Goal: Task Accomplishment & Management: Manage account settings

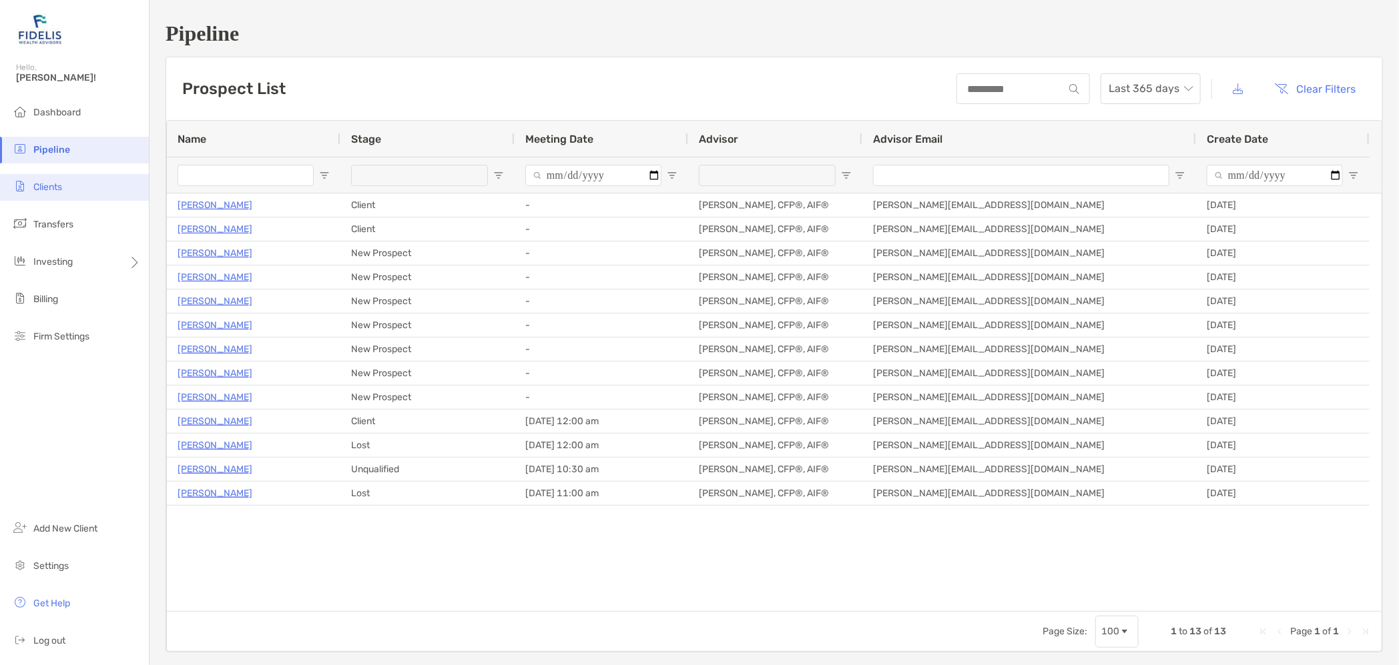
click at [58, 186] on span "Clients" at bounding box center [47, 187] width 29 height 11
click at [193, 265] on span "Portfolios" at bounding box center [181, 261] width 41 height 11
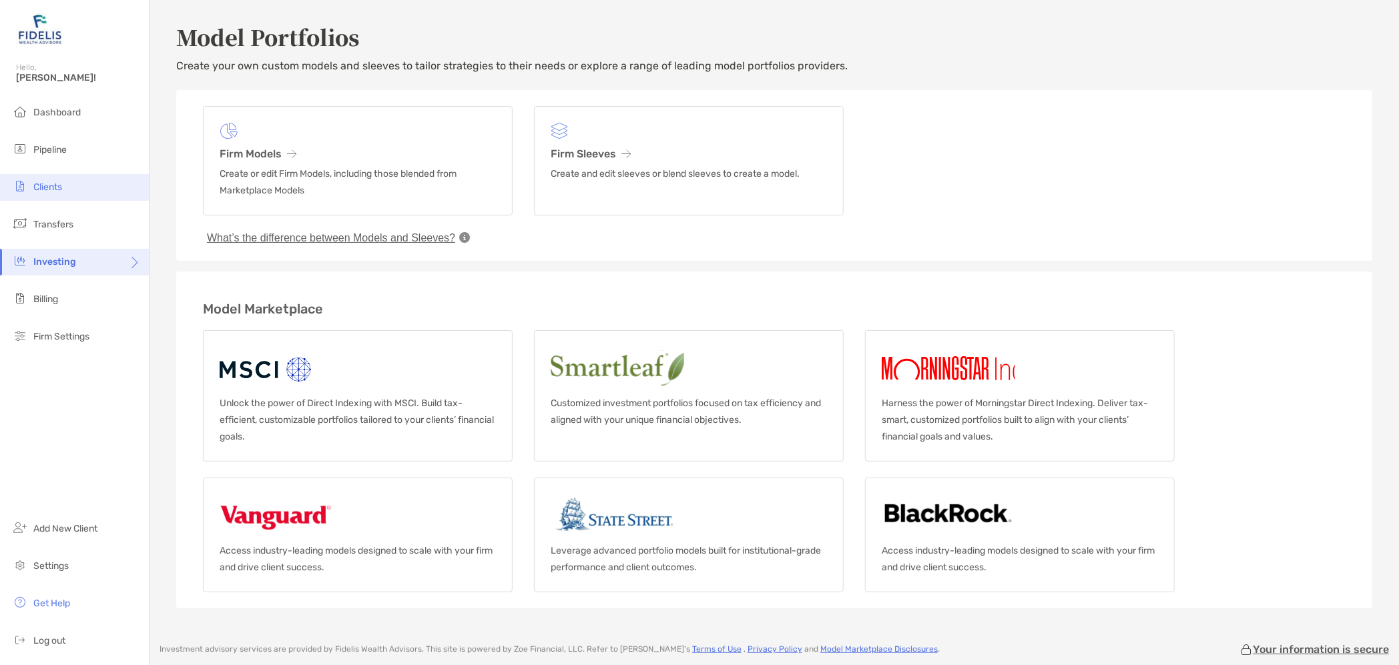
click at [49, 182] on span "Clients" at bounding box center [47, 187] width 29 height 11
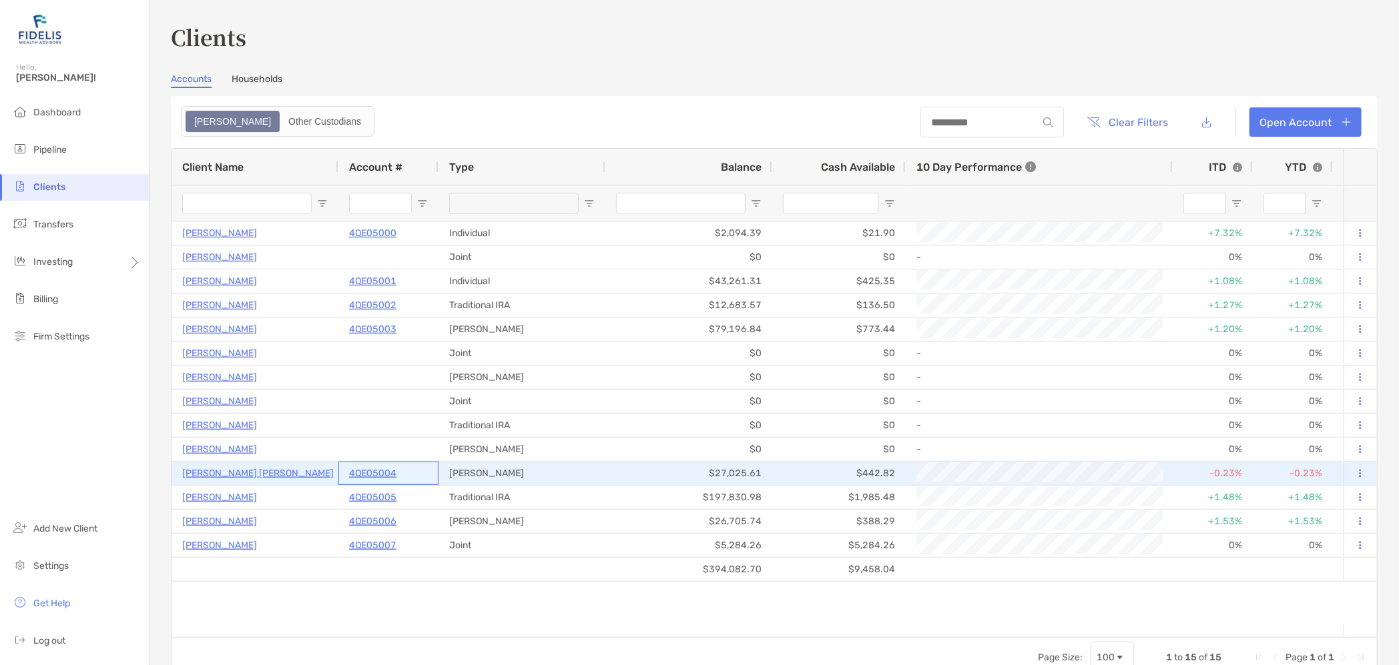
click at [366, 470] on p "4QE05004" at bounding box center [372, 473] width 47 height 17
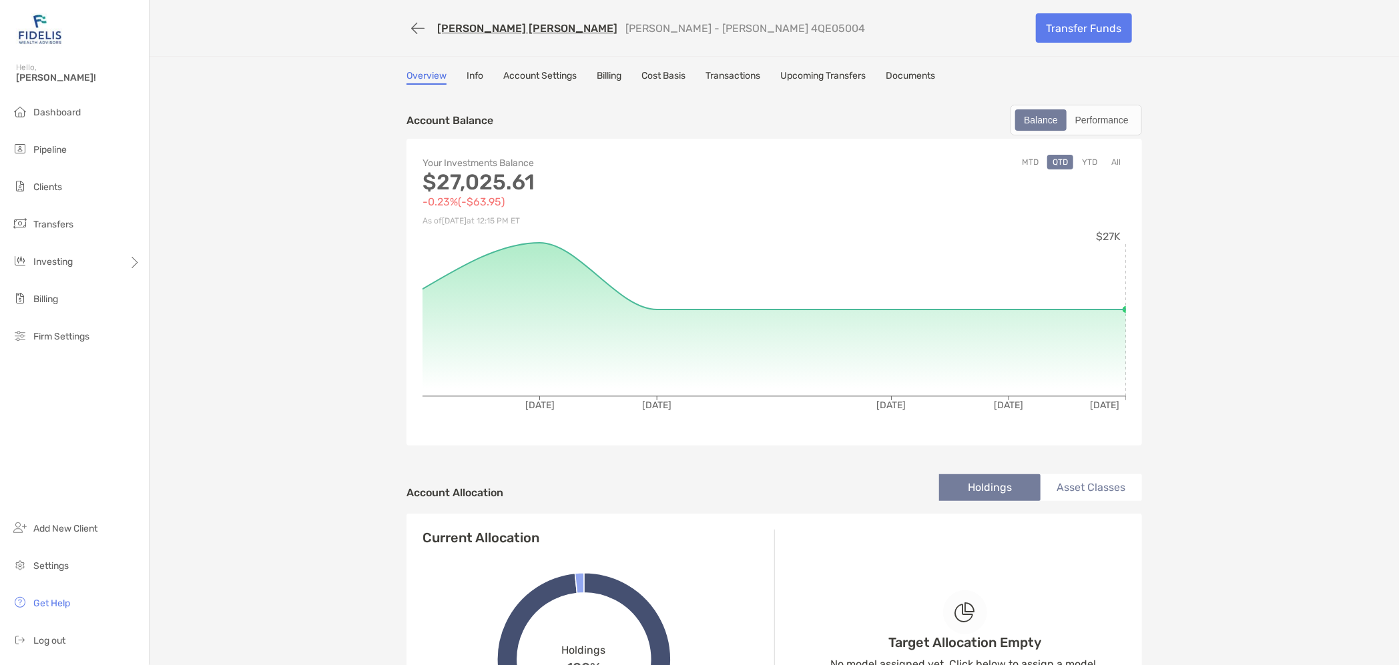
click at [471, 75] on link "Info" at bounding box center [475, 77] width 17 height 15
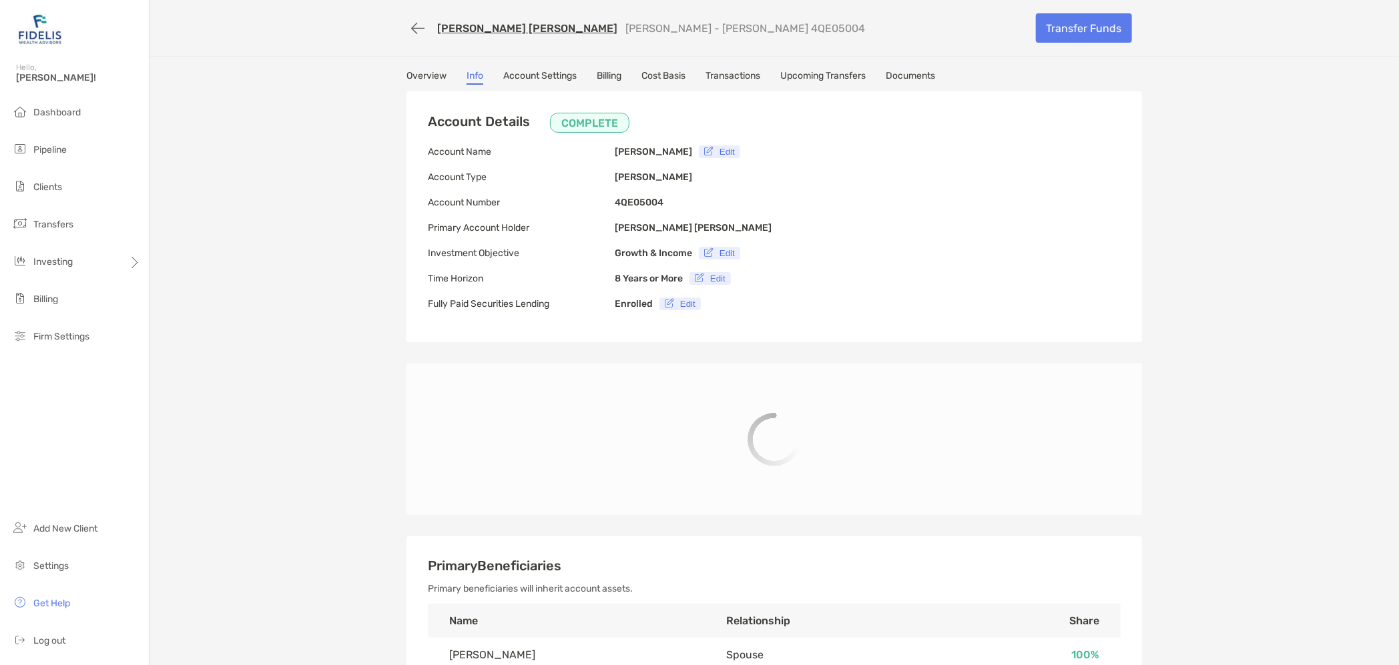
type input "**********"
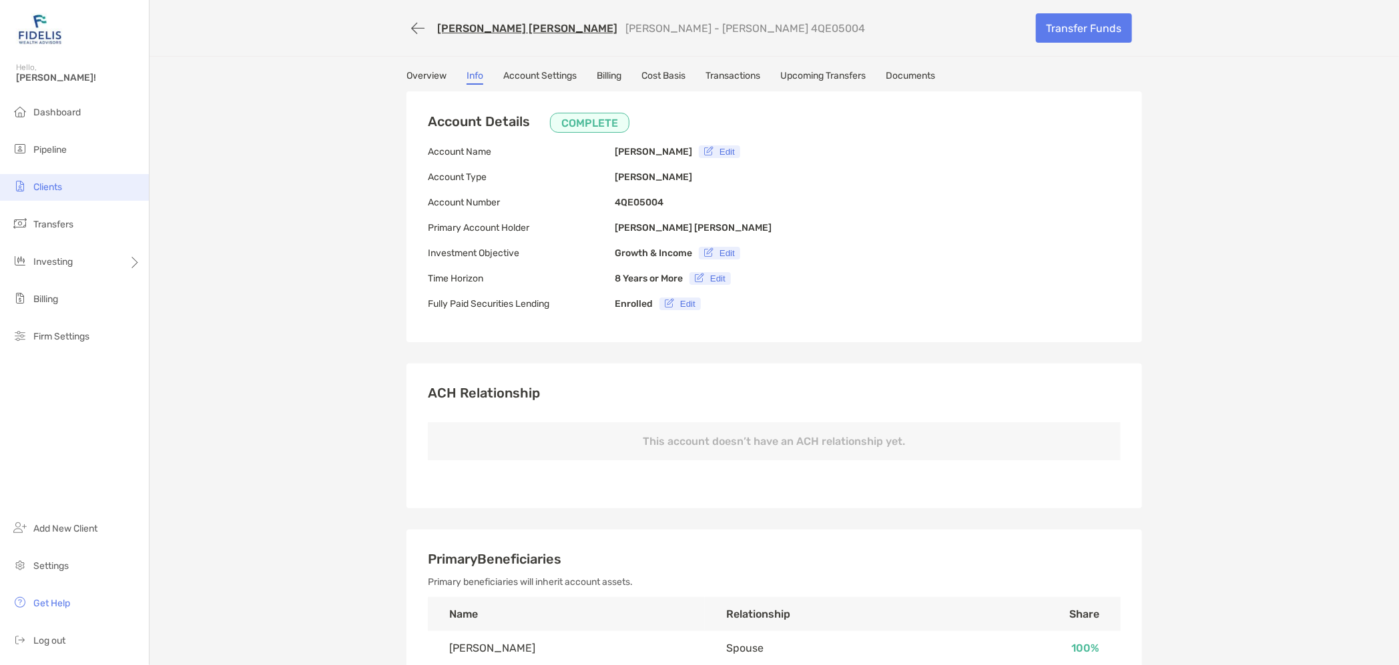
click at [51, 182] on span "Clients" at bounding box center [47, 187] width 29 height 11
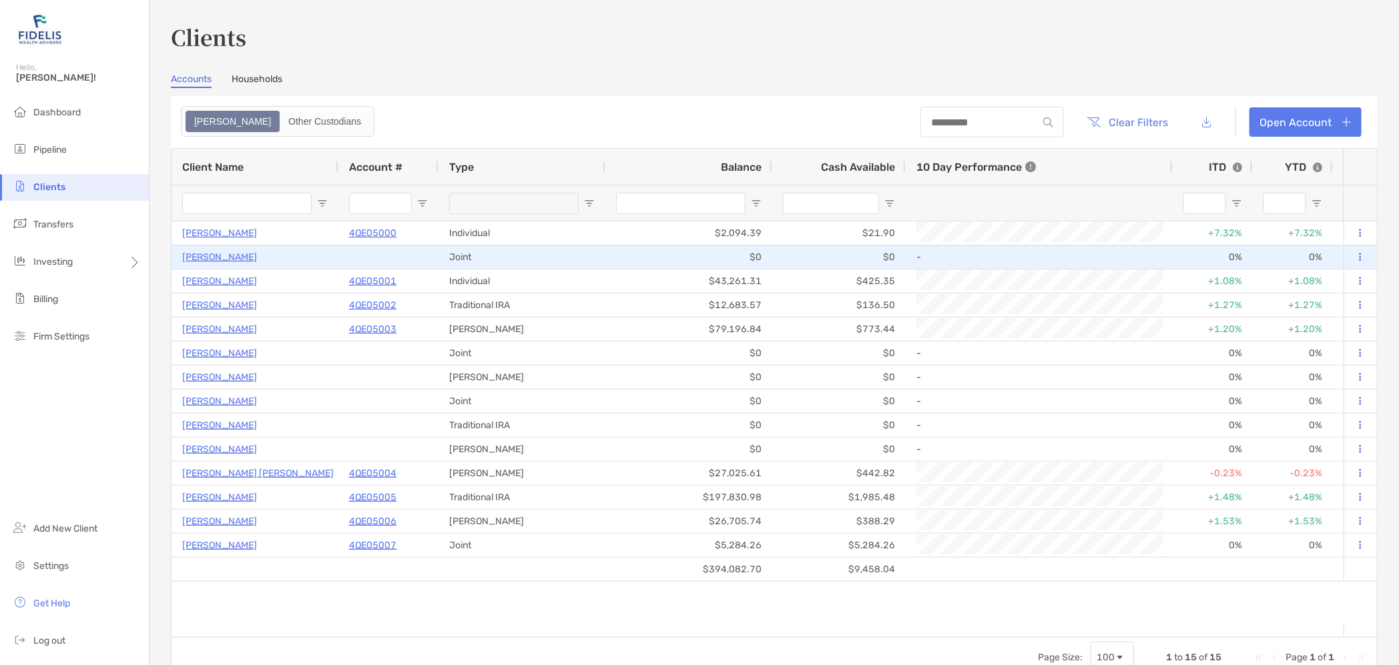
click at [218, 256] on p "[PERSON_NAME]" at bounding box center [219, 257] width 75 height 17
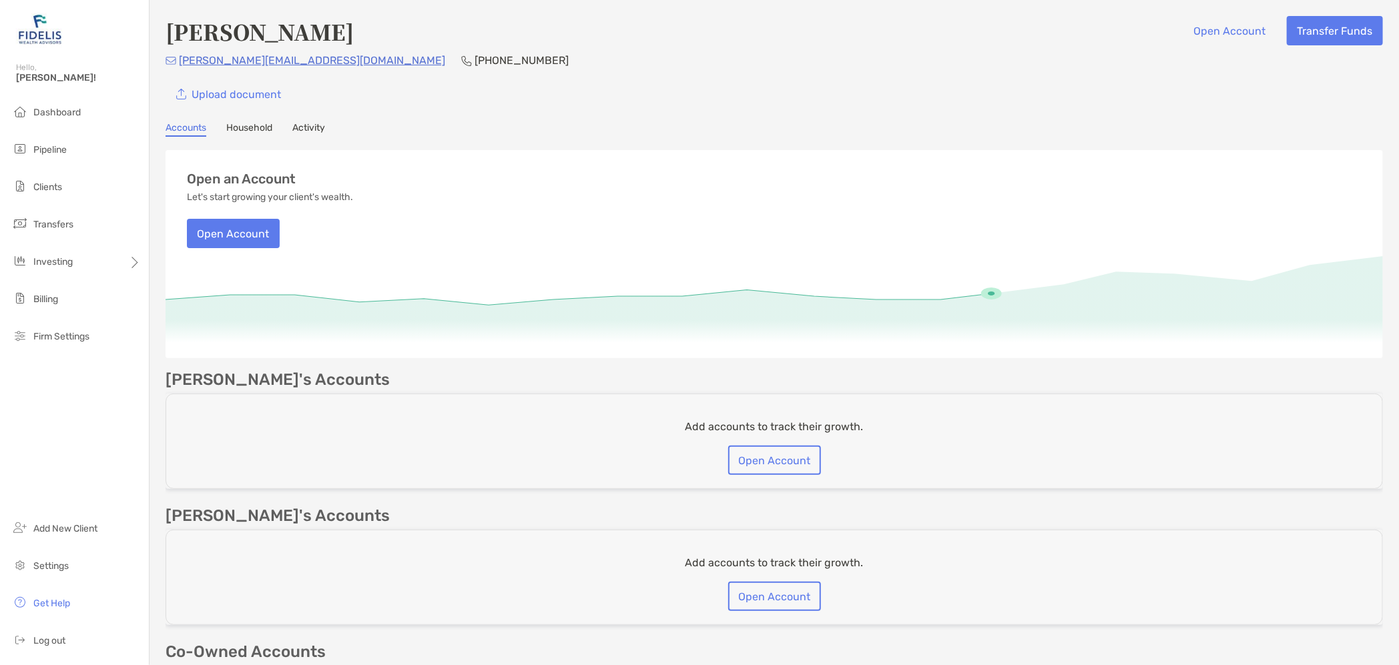
click at [248, 125] on link "Household" at bounding box center [249, 129] width 46 height 15
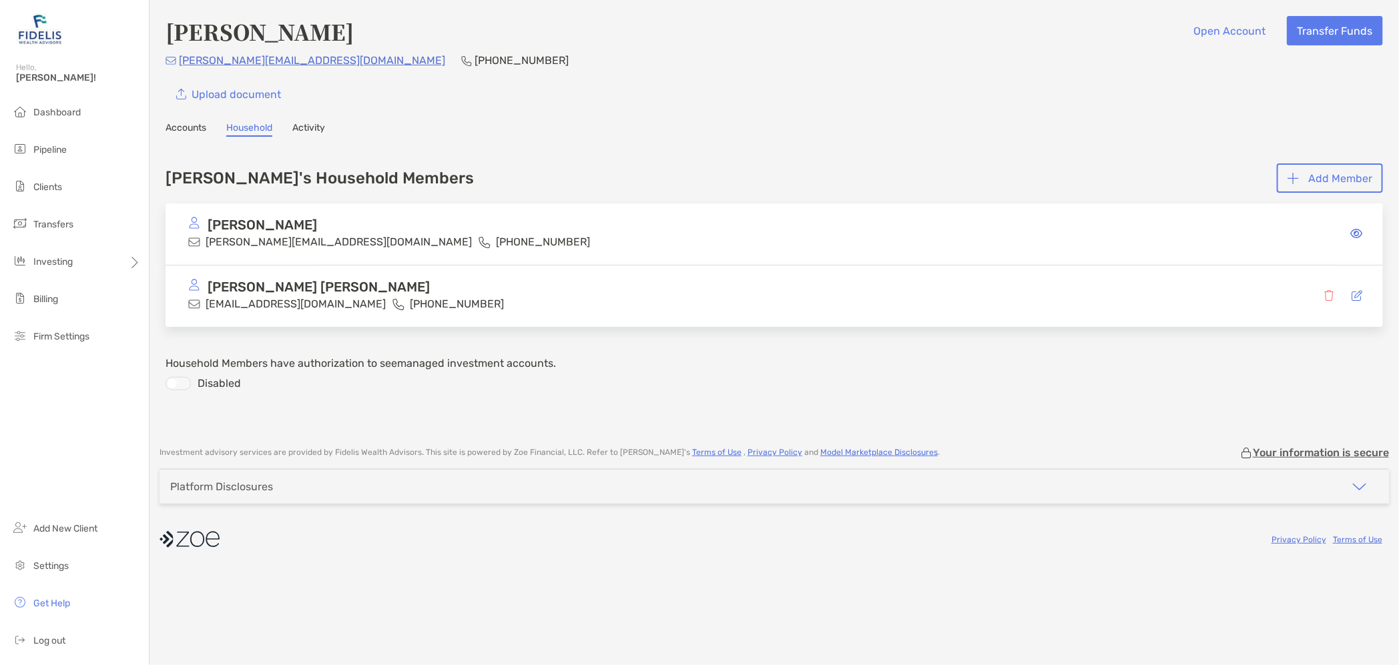
click at [306, 123] on link "Activity" at bounding box center [308, 129] width 33 height 15
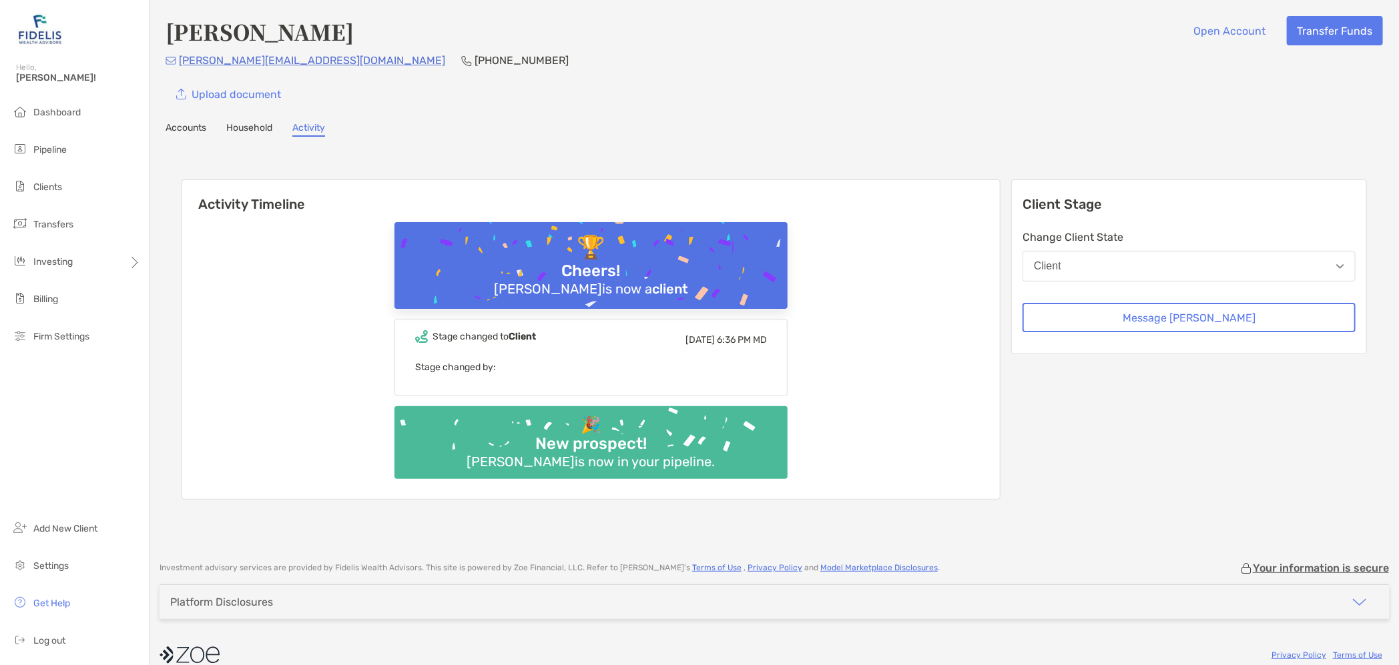
click at [1160, 272] on button "Client" at bounding box center [1189, 266] width 333 height 31
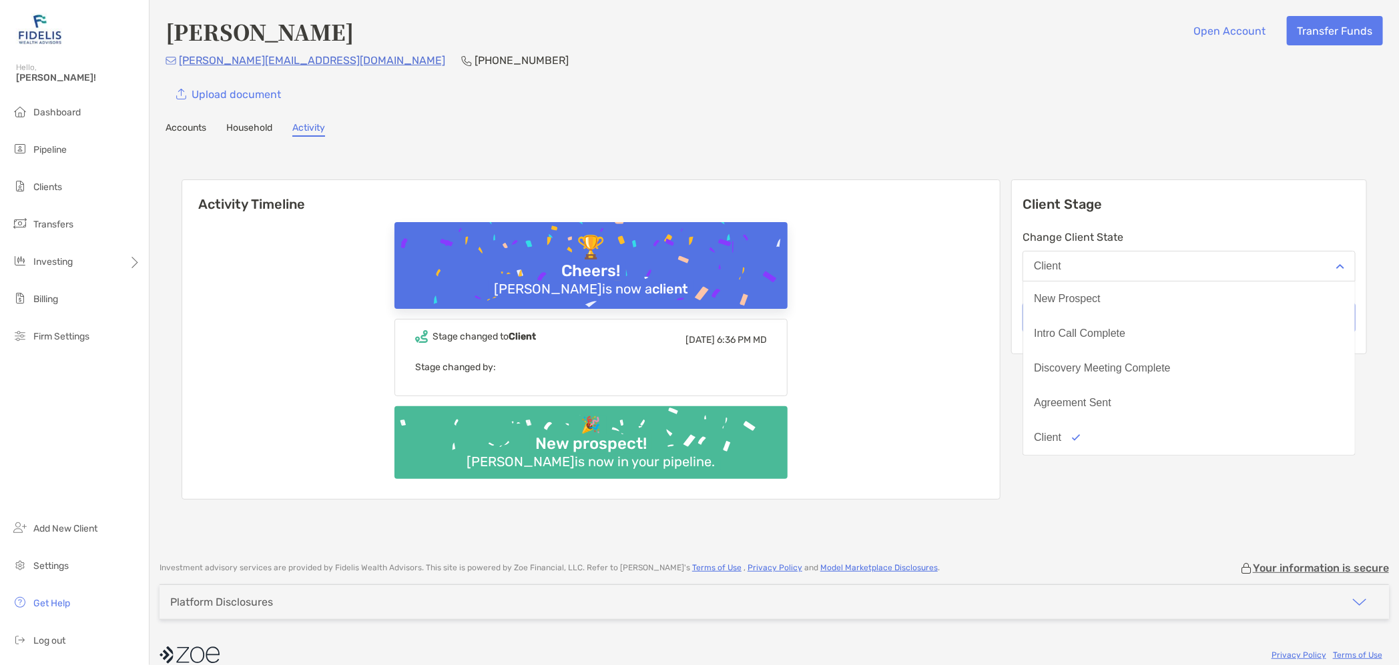
click at [1159, 268] on button "Client" at bounding box center [1189, 266] width 333 height 31
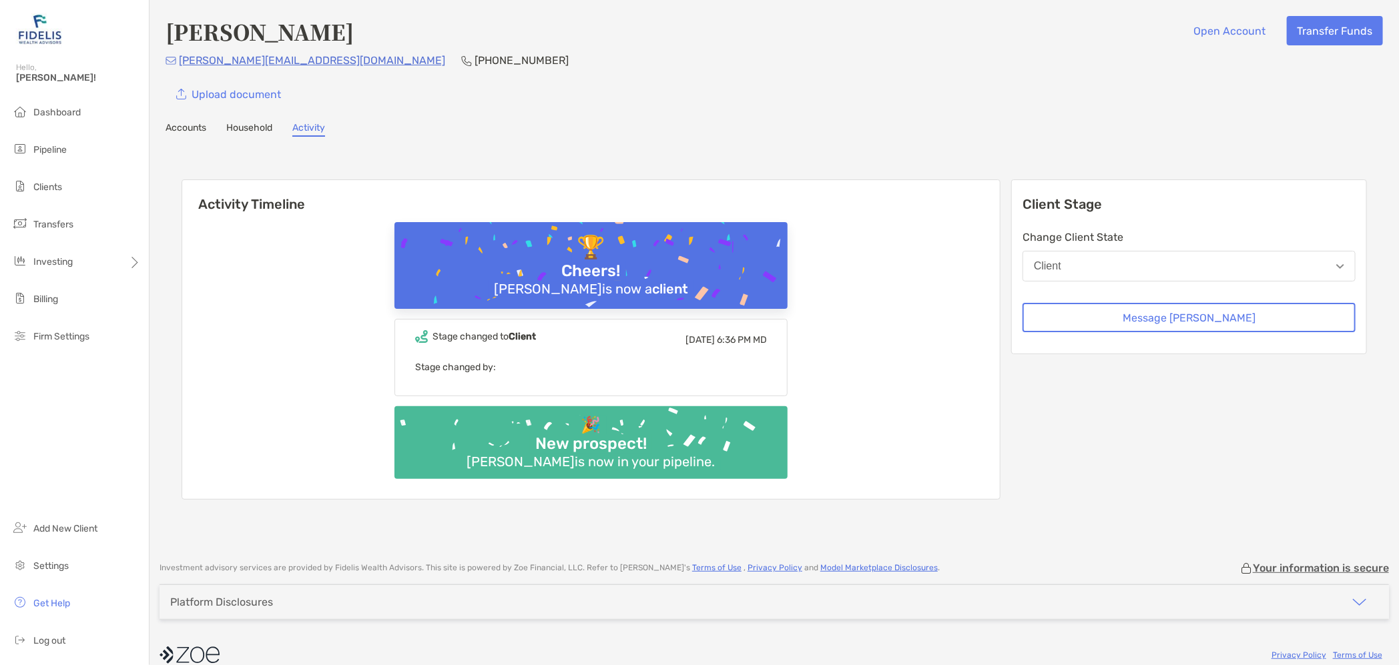
click at [188, 122] on link "Accounts" at bounding box center [186, 129] width 41 height 15
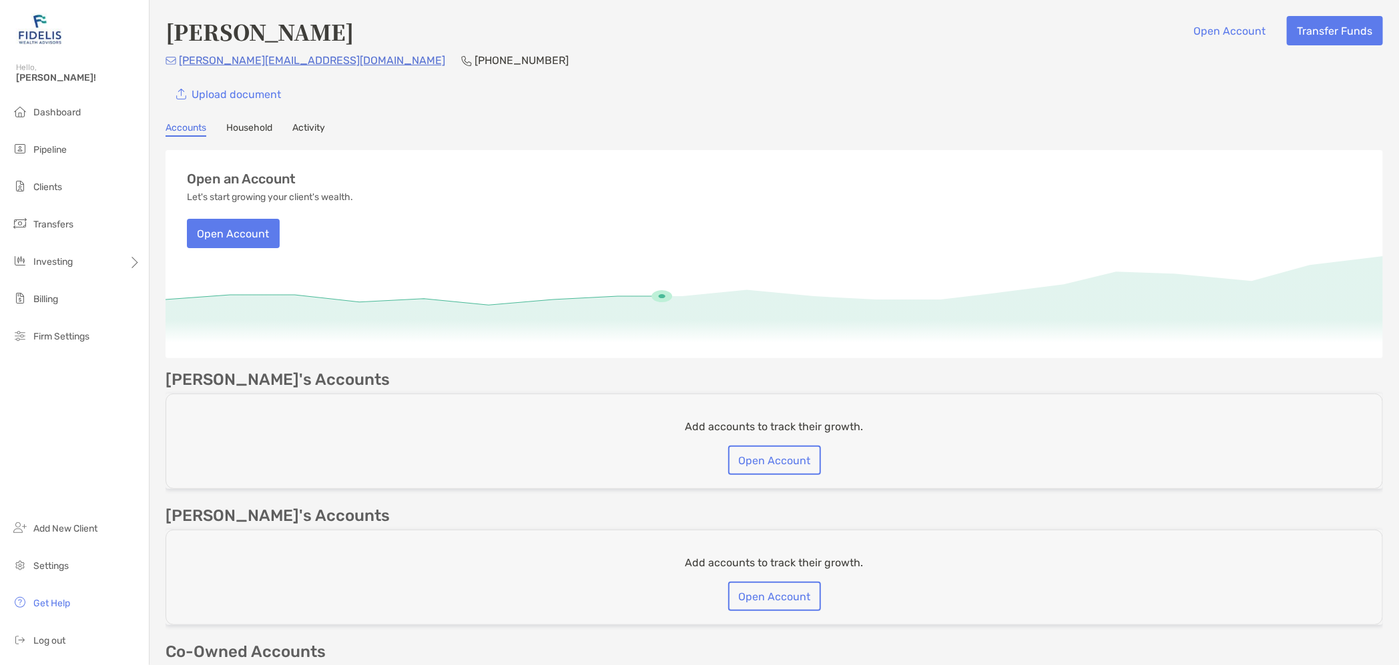
scroll to position [237, 0]
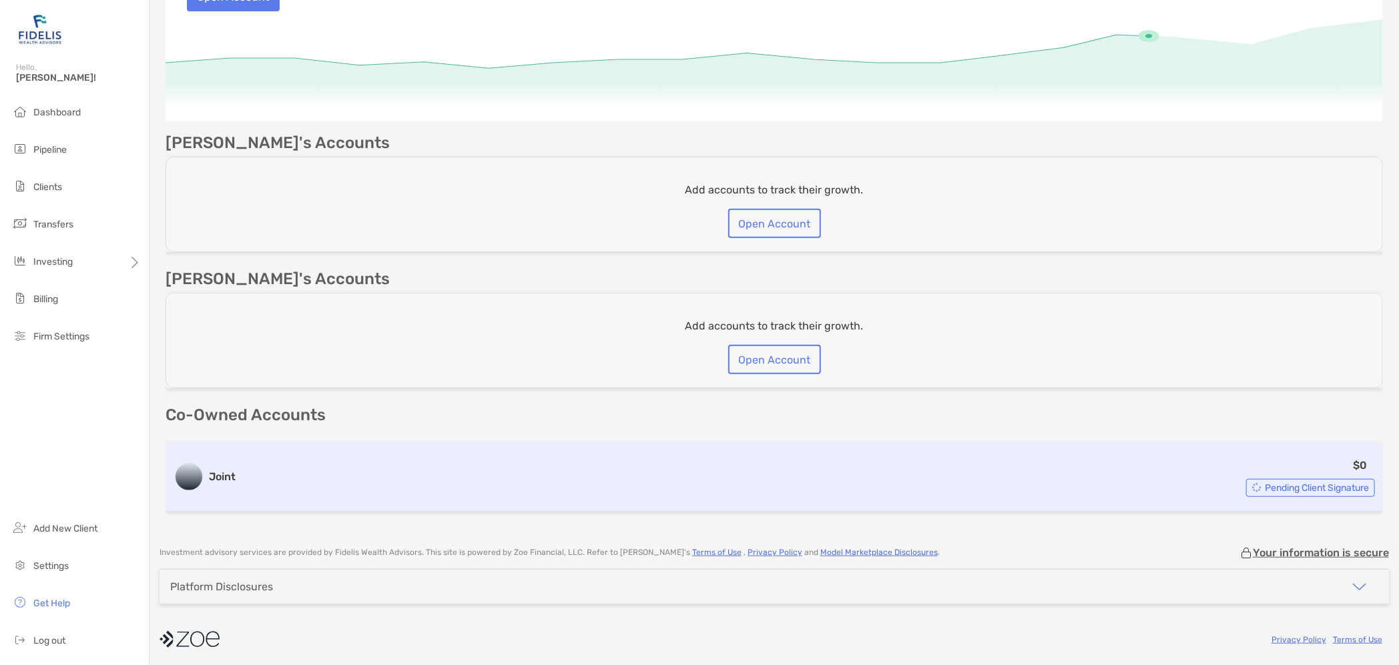
click at [1280, 488] on span "Pending Client Signature" at bounding box center [1317, 488] width 104 height 7
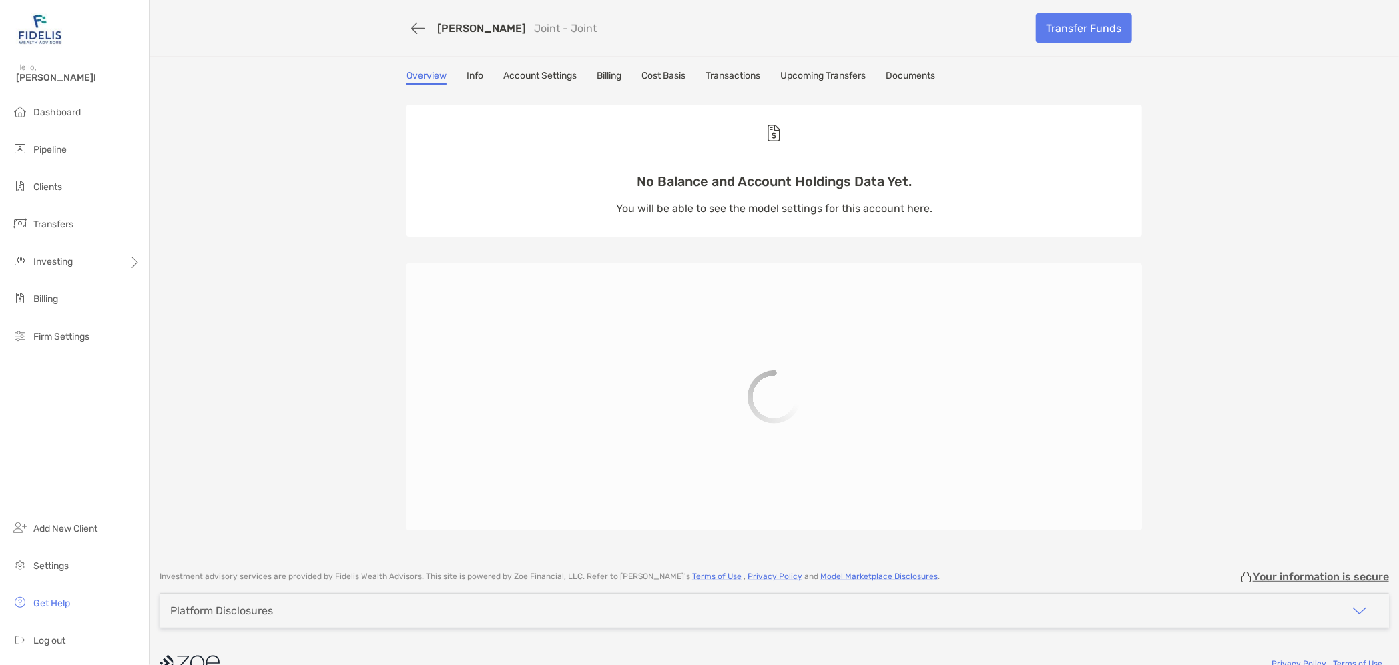
click at [467, 71] on link "Info" at bounding box center [475, 77] width 17 height 15
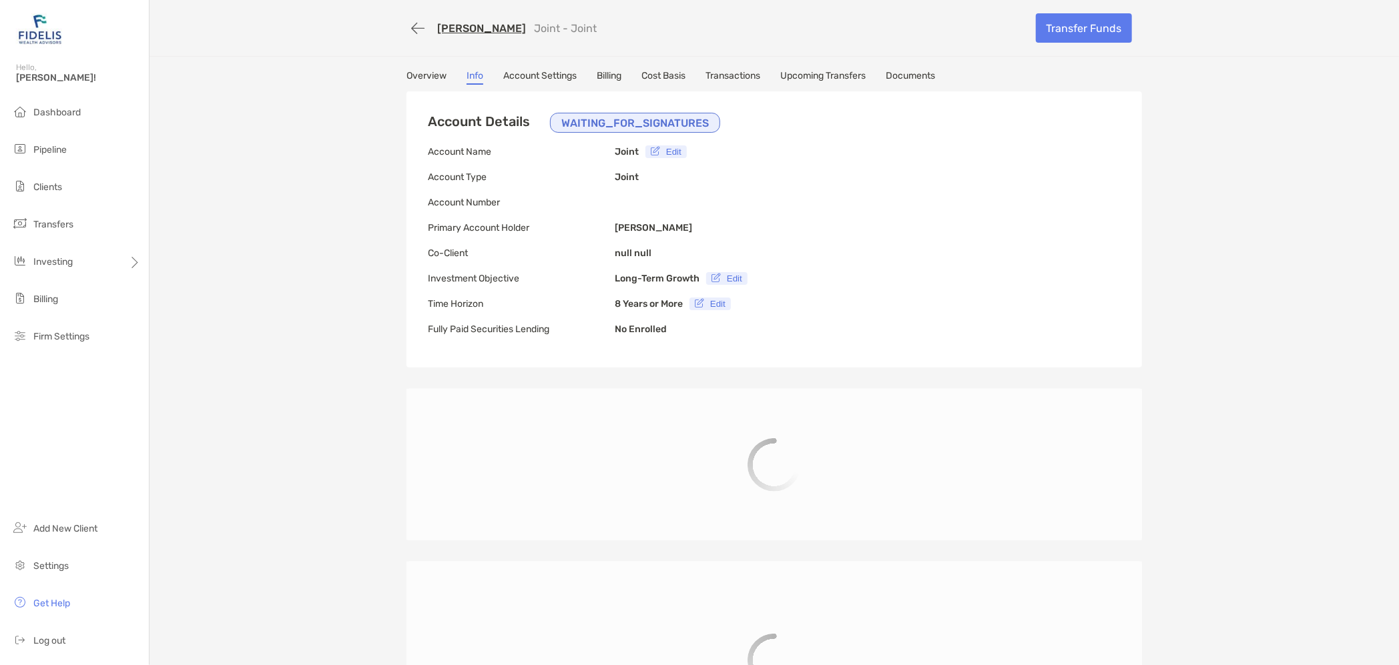
type input "**********"
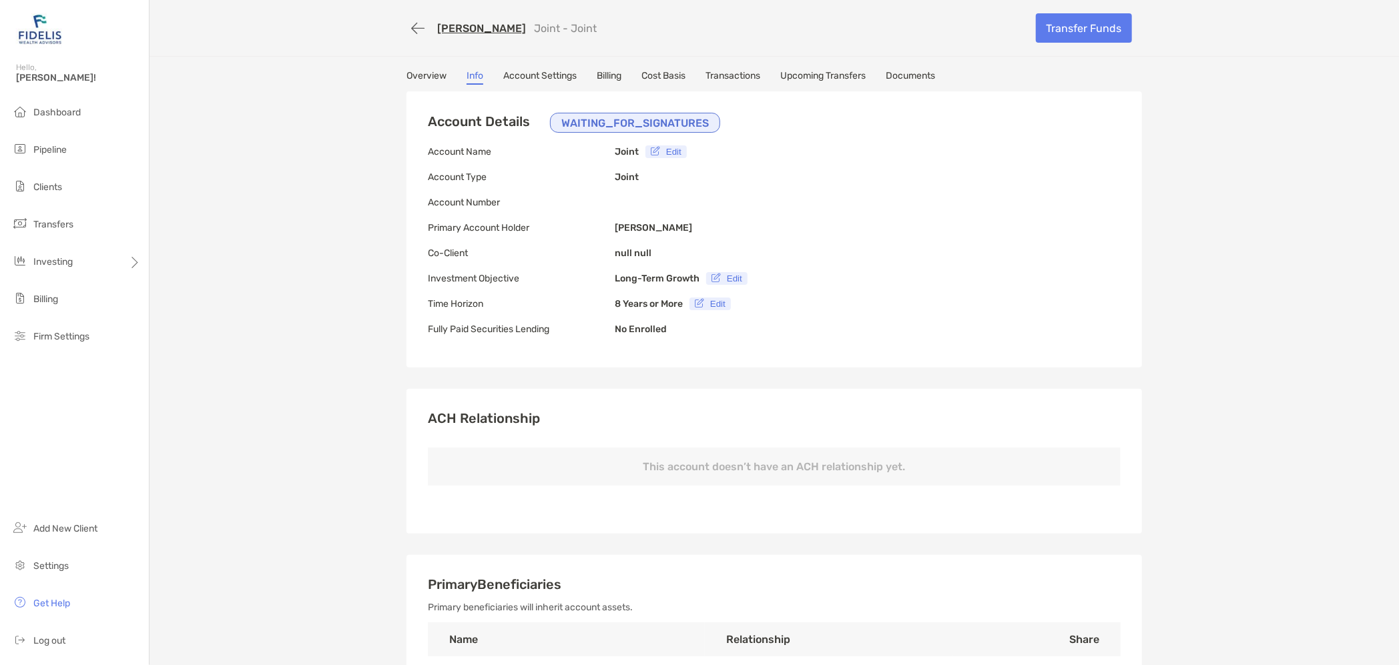
click at [513, 74] on link "Account Settings" at bounding box center [539, 77] width 73 height 15
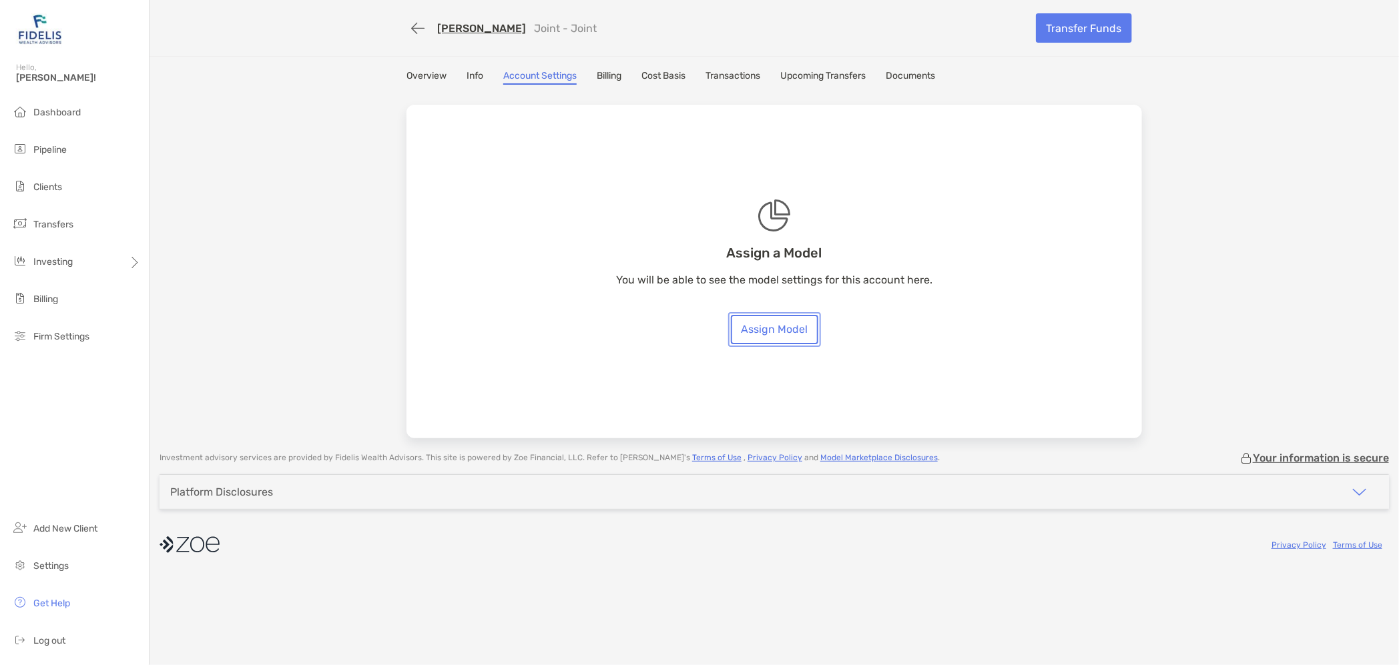
click at [784, 332] on link "Assign Model" at bounding box center [774, 329] width 87 height 29
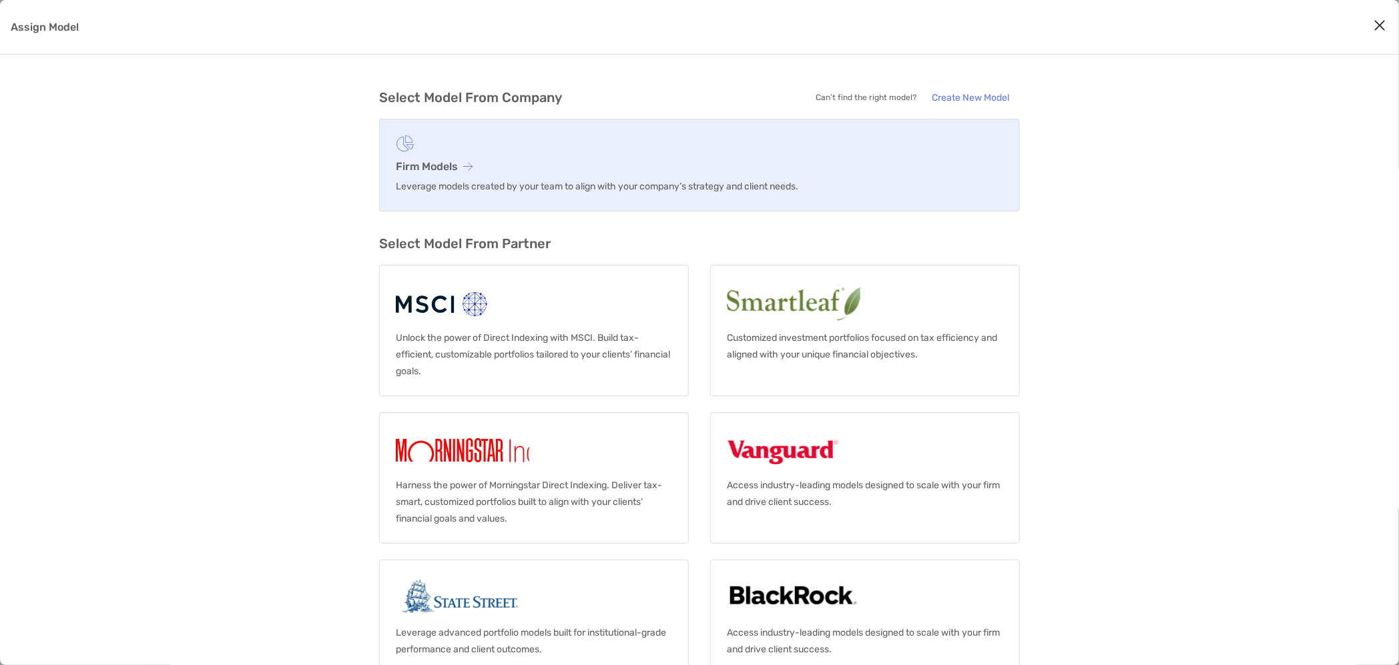
click at [457, 162] on h3 "Firm Models" at bounding box center [699, 166] width 607 height 13
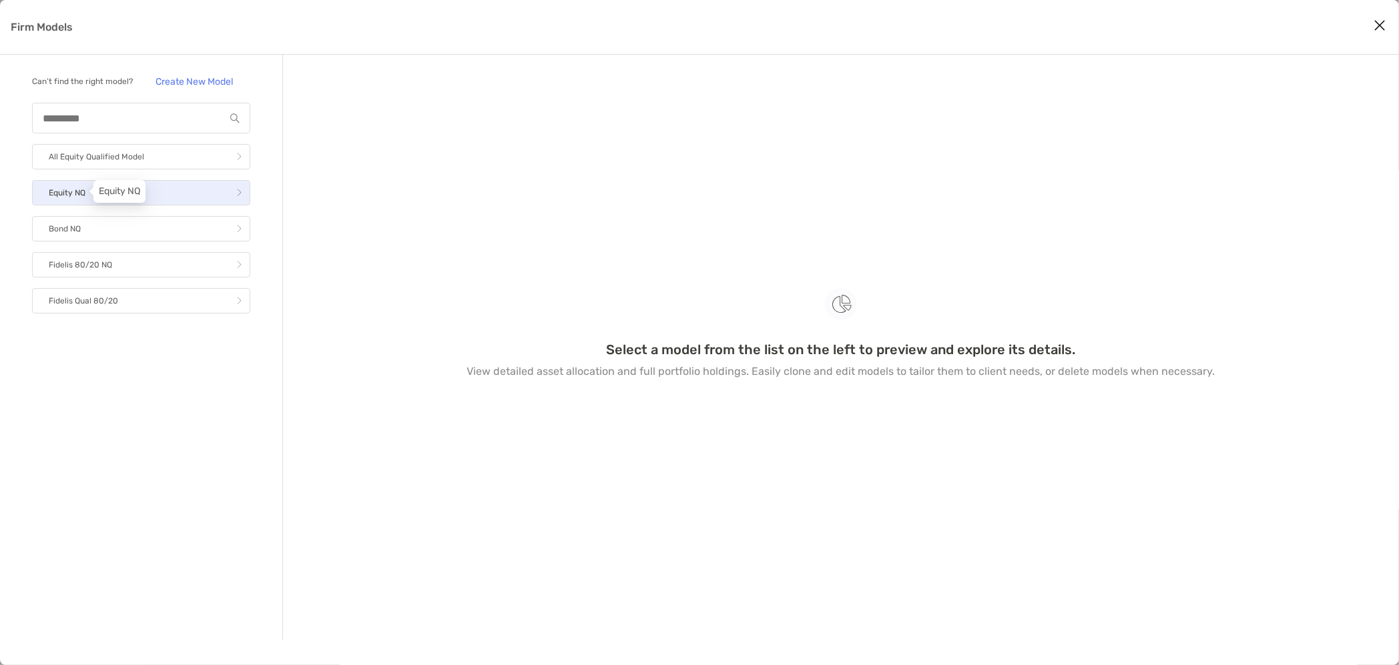
click at [82, 191] on p "Equity NQ" at bounding box center [67, 193] width 37 height 17
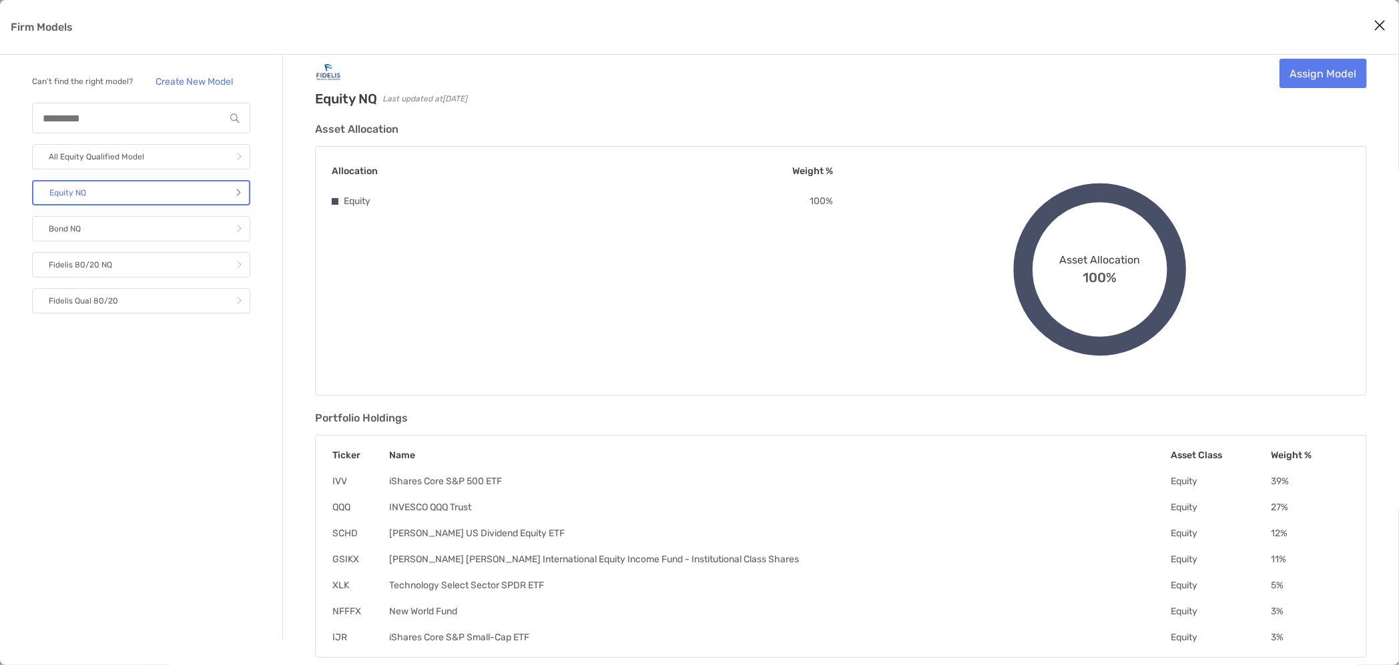
scroll to position [17, 0]
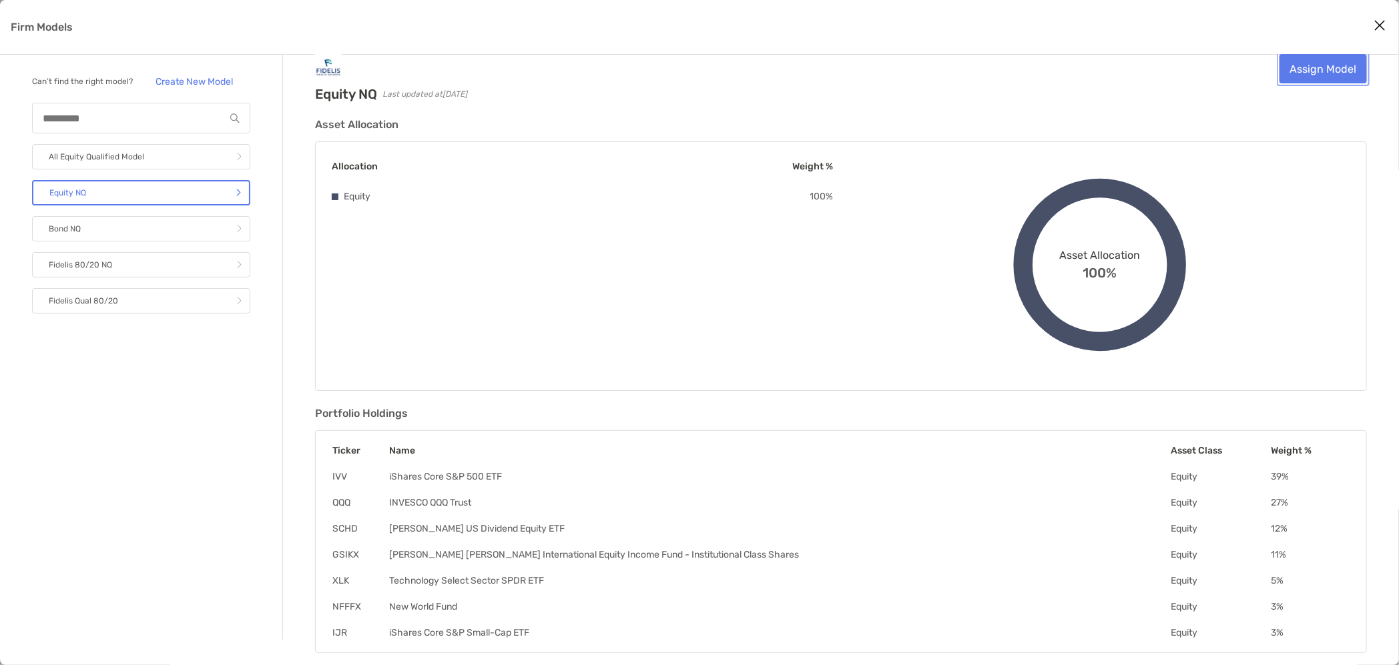
click at [1337, 69] on link "Assign Model" at bounding box center [1323, 68] width 87 height 29
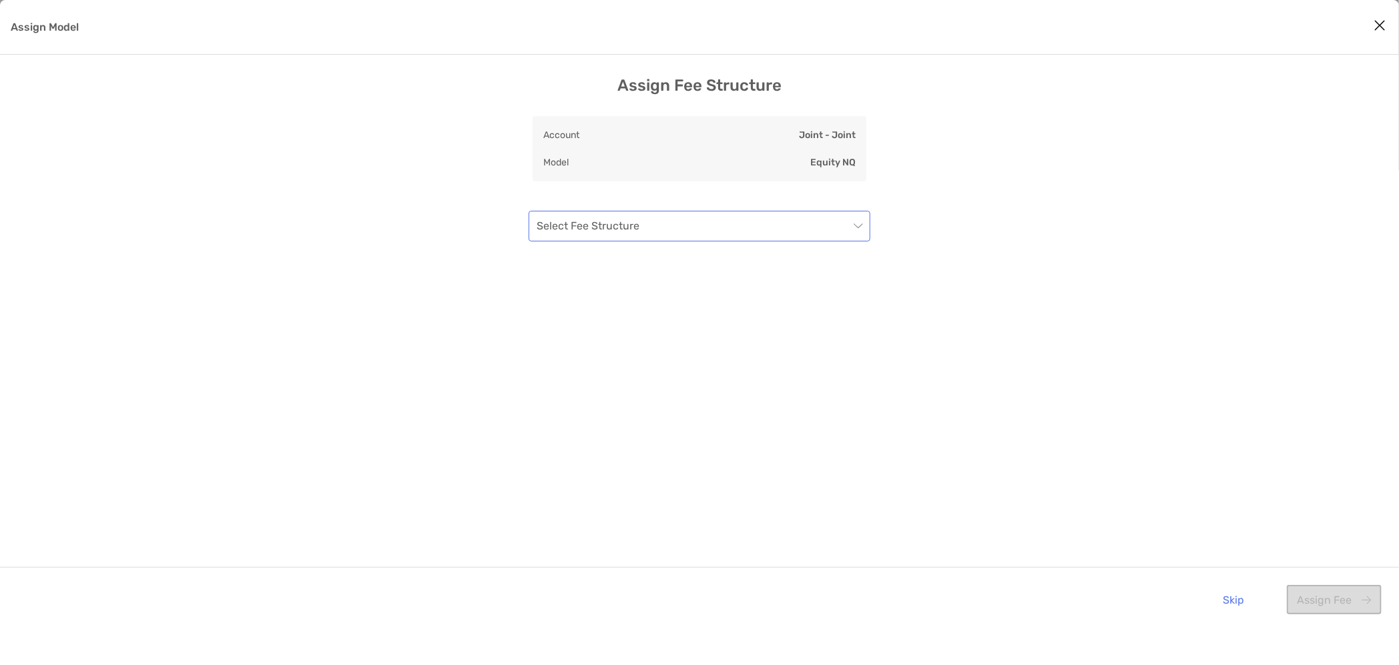
click at [702, 237] on input "Assign Model" at bounding box center [693, 226] width 312 height 29
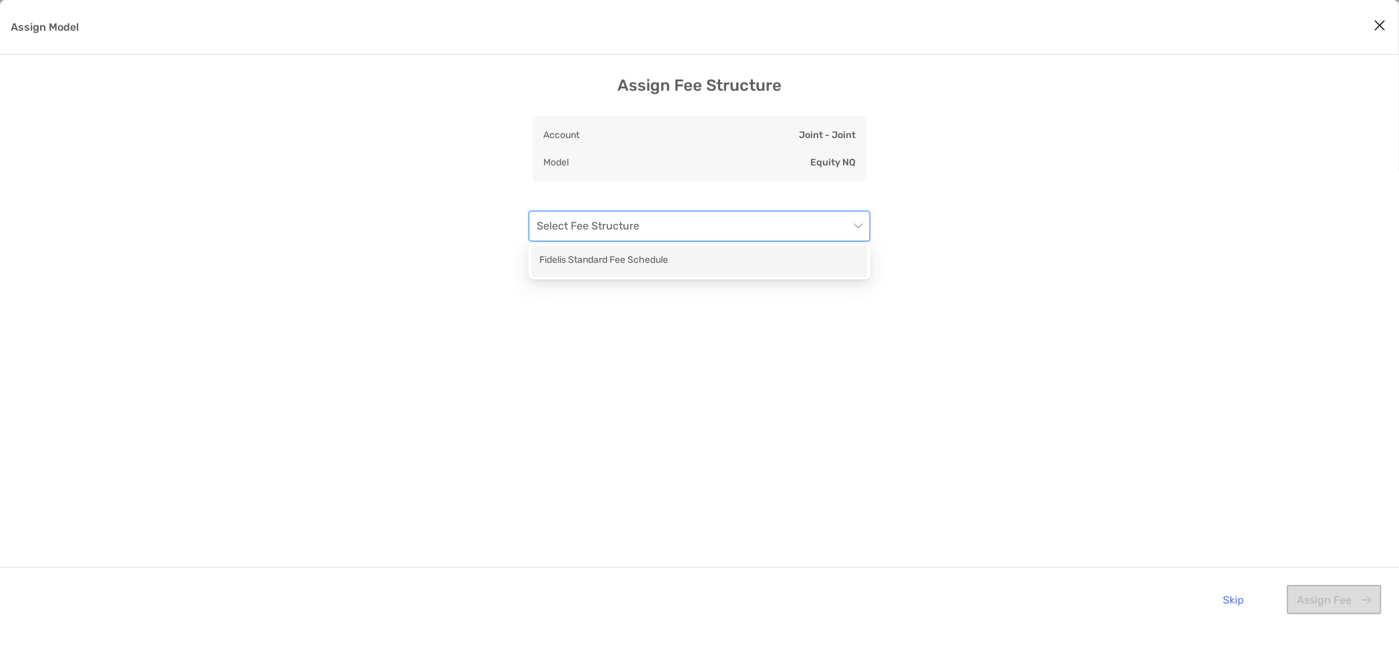
click at [647, 268] on div "Fidelis Standard Fee Schedule" at bounding box center [699, 261] width 320 height 17
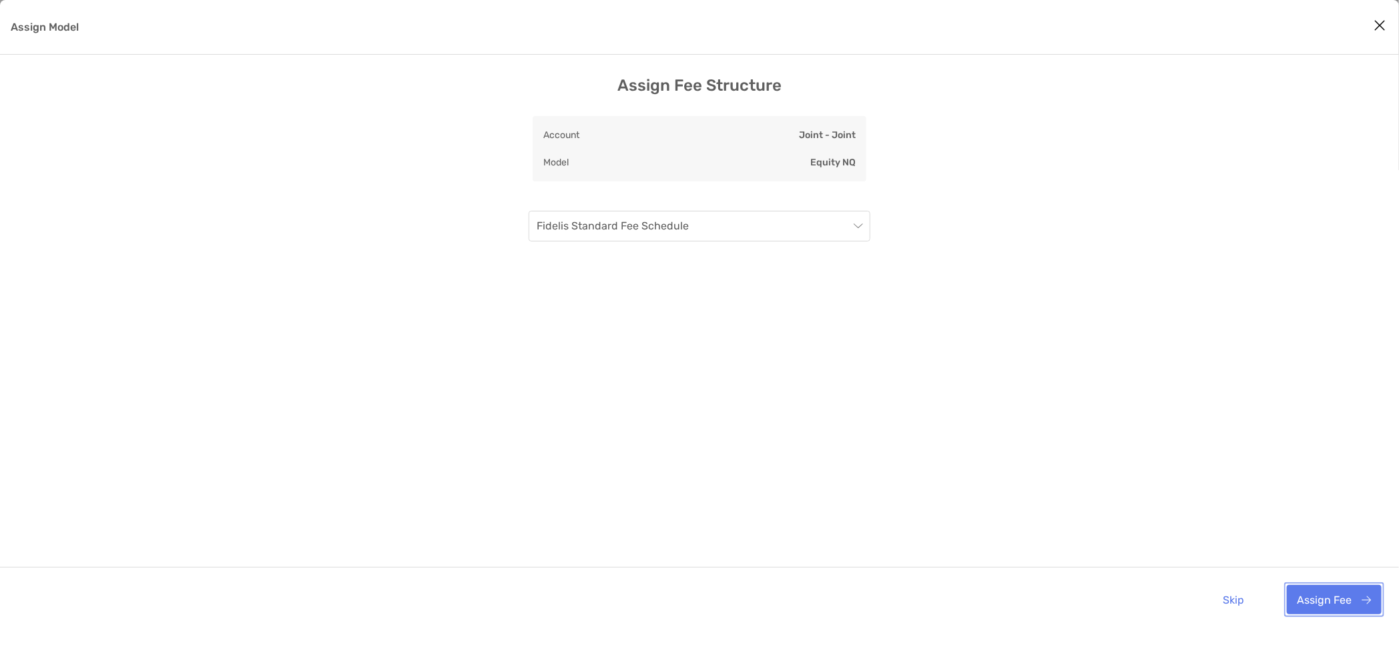
click at [1313, 601] on button "Assign Fee" at bounding box center [1334, 599] width 95 height 29
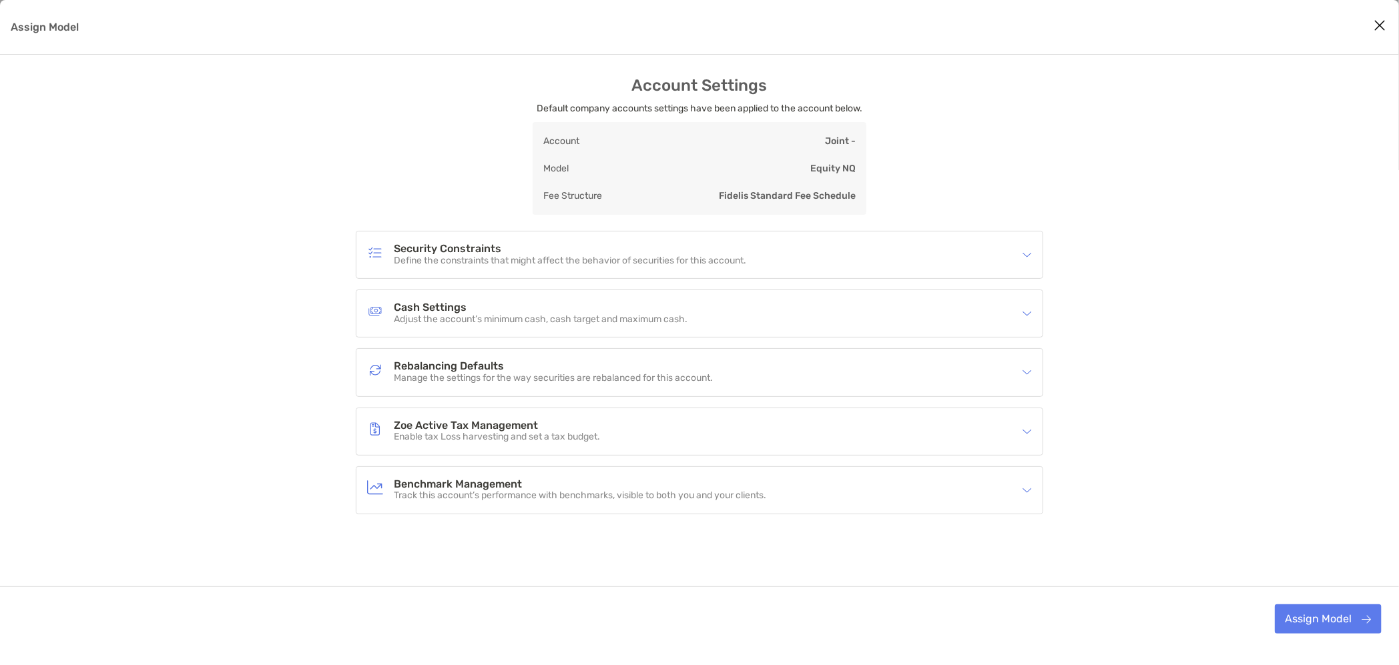
click at [493, 491] on p "Track this account’s performance with benchmarks, visible to both you and your …" at bounding box center [580, 496] width 372 height 11
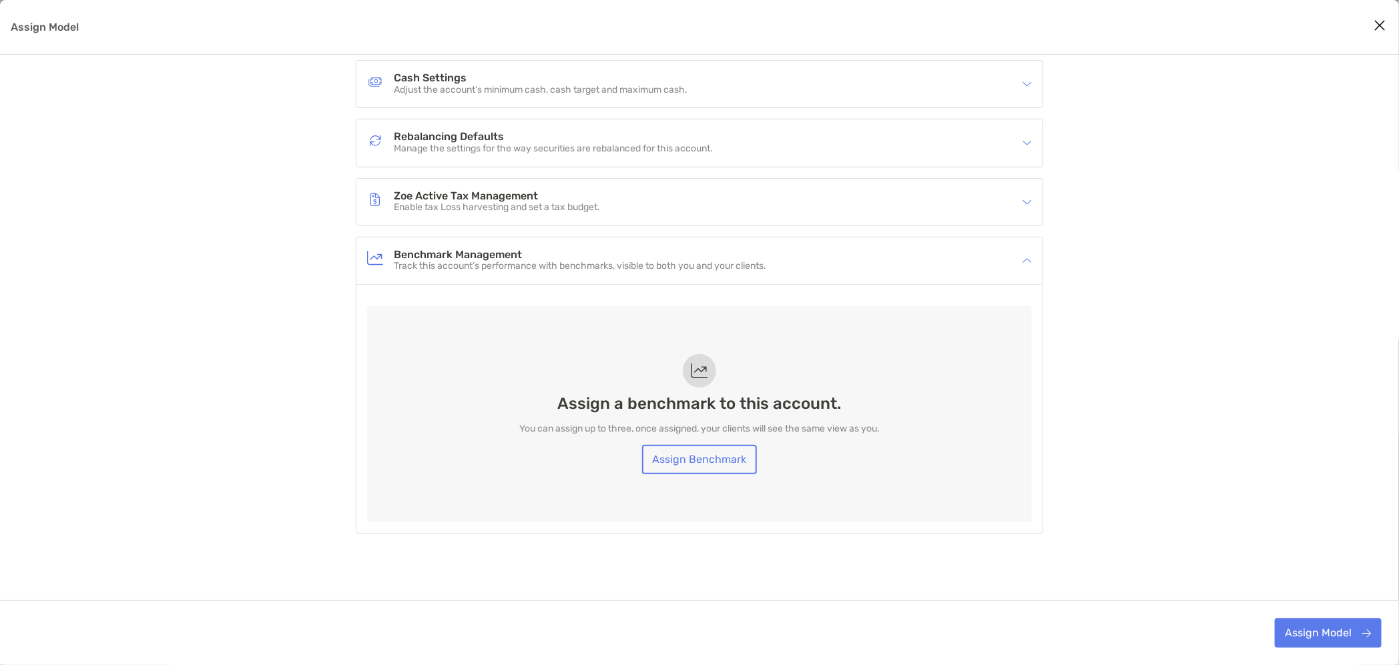
scroll to position [233, 0]
click at [697, 458] on link "Assign Benchmark" at bounding box center [699, 456] width 115 height 29
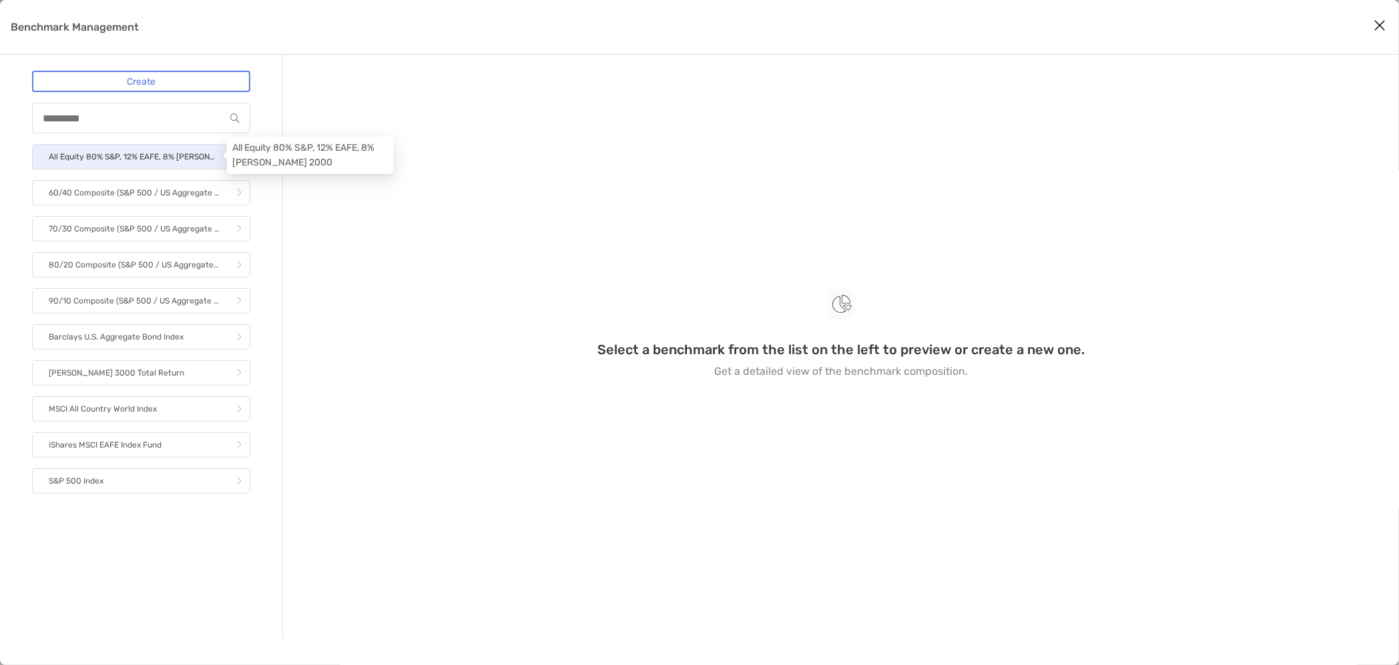
click at [102, 152] on p "All Equity 80% S&P, 12% EAFE, 8% Russell 2000" at bounding box center [134, 157] width 170 height 17
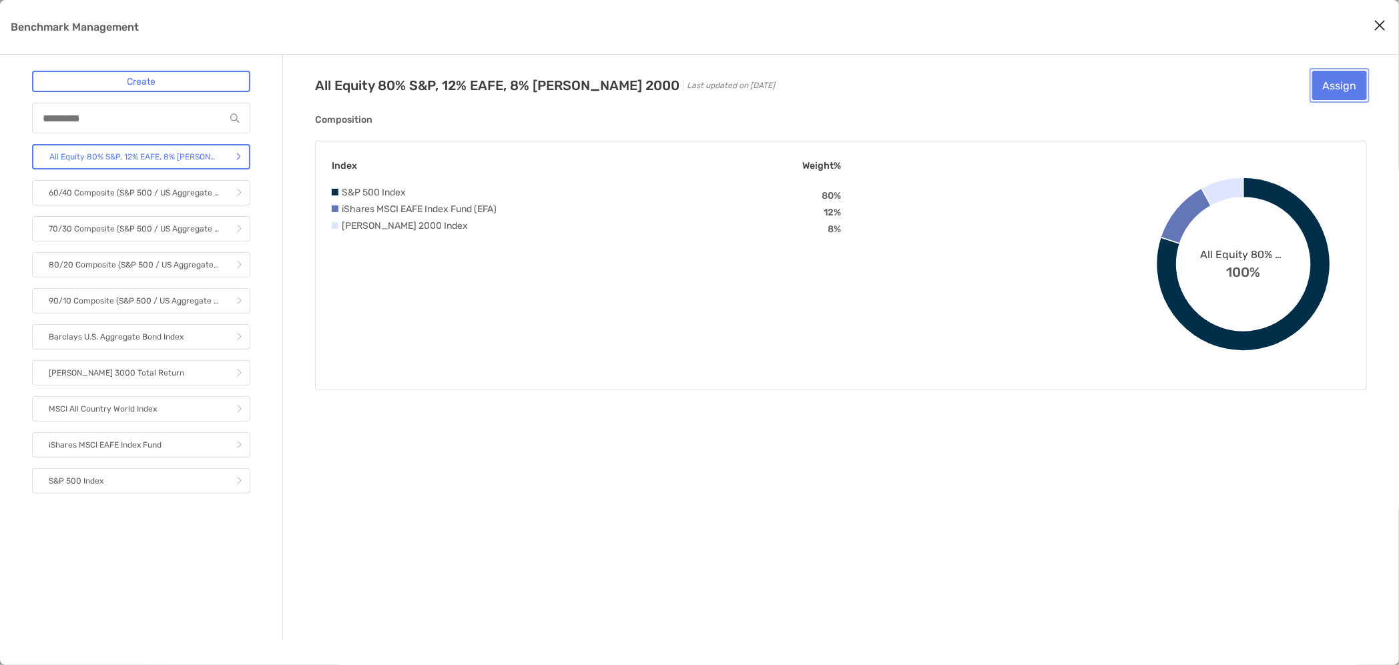
drag, startPoint x: 1338, startPoint y: 81, endPoint x: 1331, endPoint y: 75, distance: 9.9
click at [1338, 79] on button "Assign" at bounding box center [1339, 85] width 55 height 29
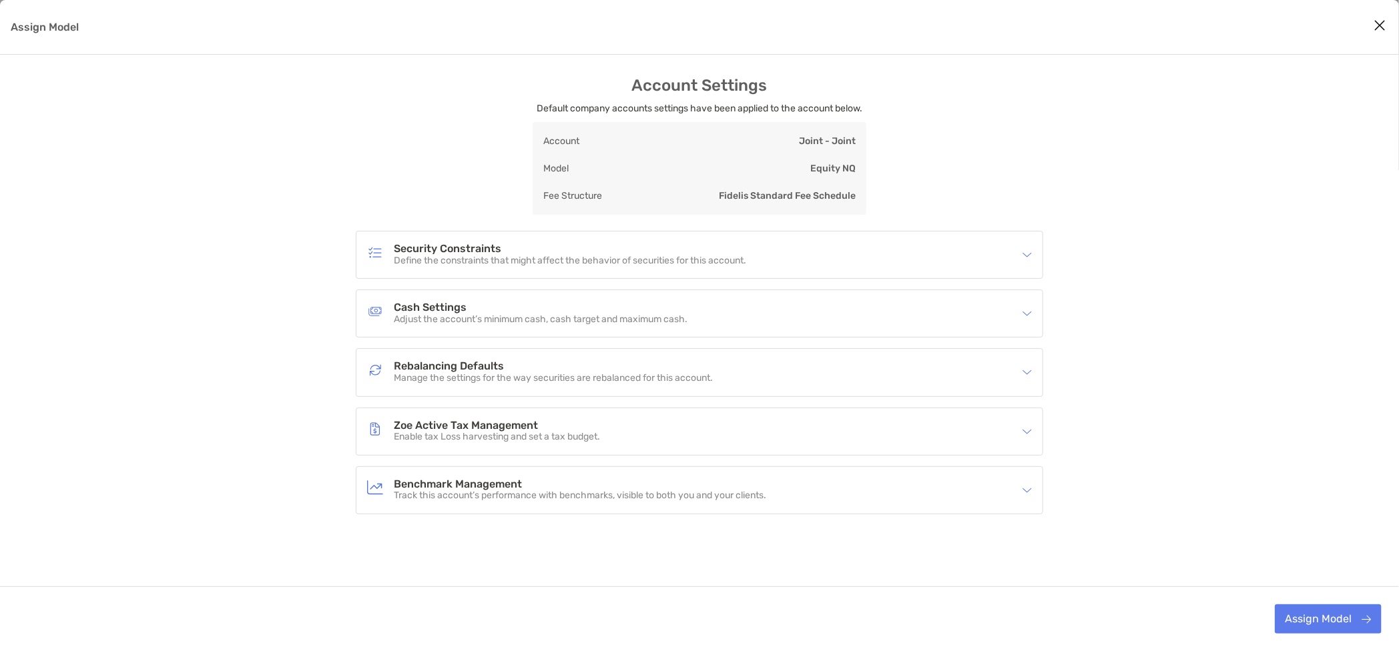
click at [435, 253] on h4 "Security Constraints" at bounding box center [570, 249] width 352 height 11
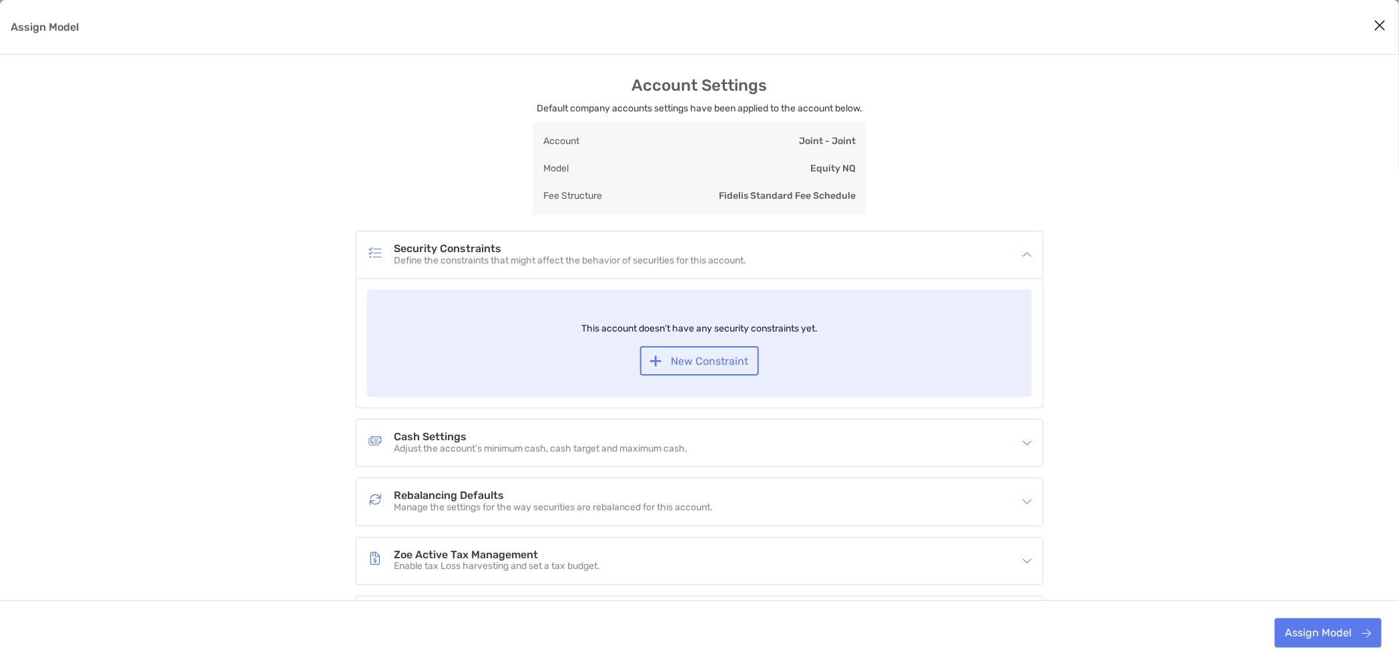
click at [452, 444] on p "Adjust the account’s minimum cash, cash target and maximum cash." at bounding box center [541, 449] width 294 height 11
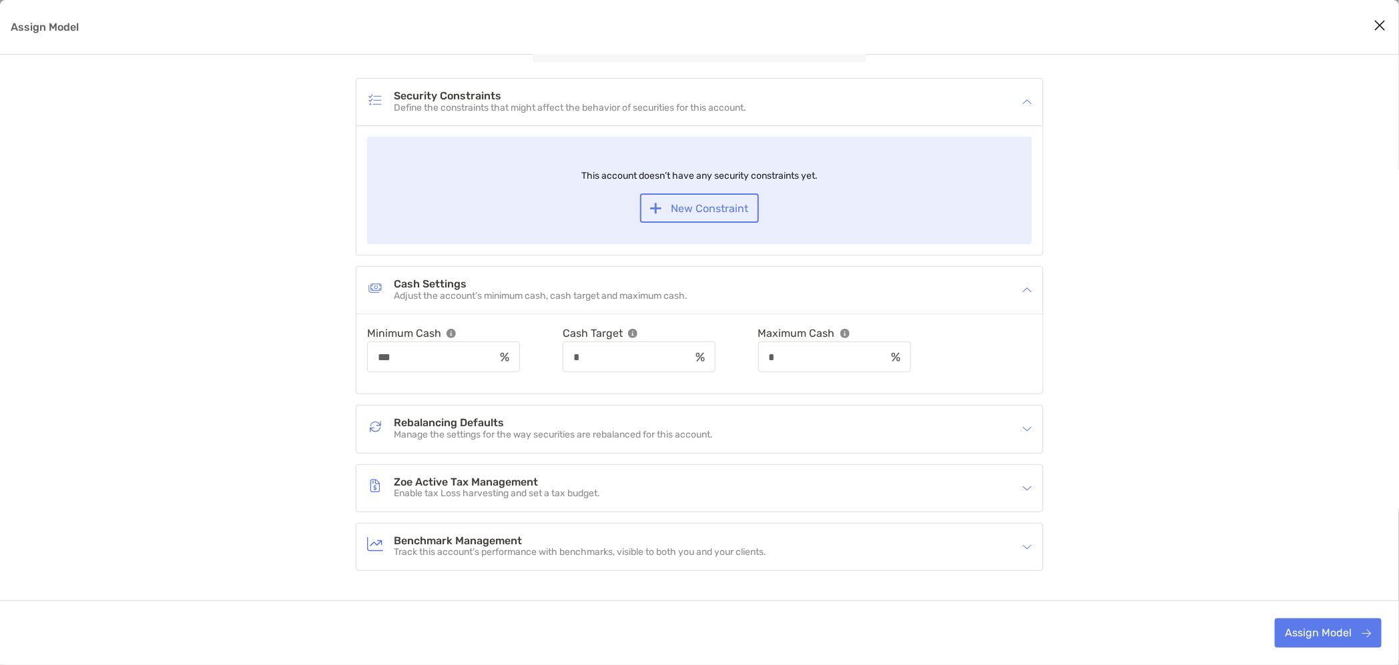
scroll to position [167, 0]
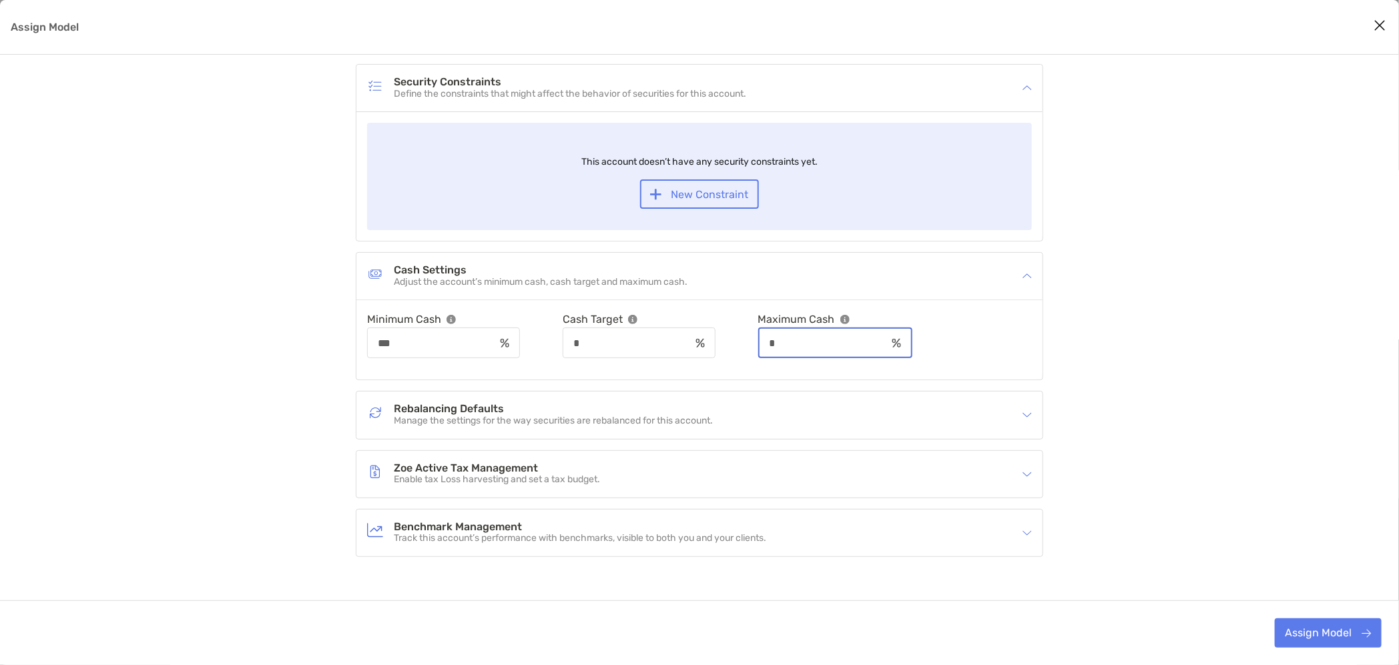
click at [810, 338] on input "*" at bounding box center [823, 343] width 127 height 11
type input "***"
click at [410, 410] on h4 "Rebalancing Defaults" at bounding box center [553, 409] width 319 height 11
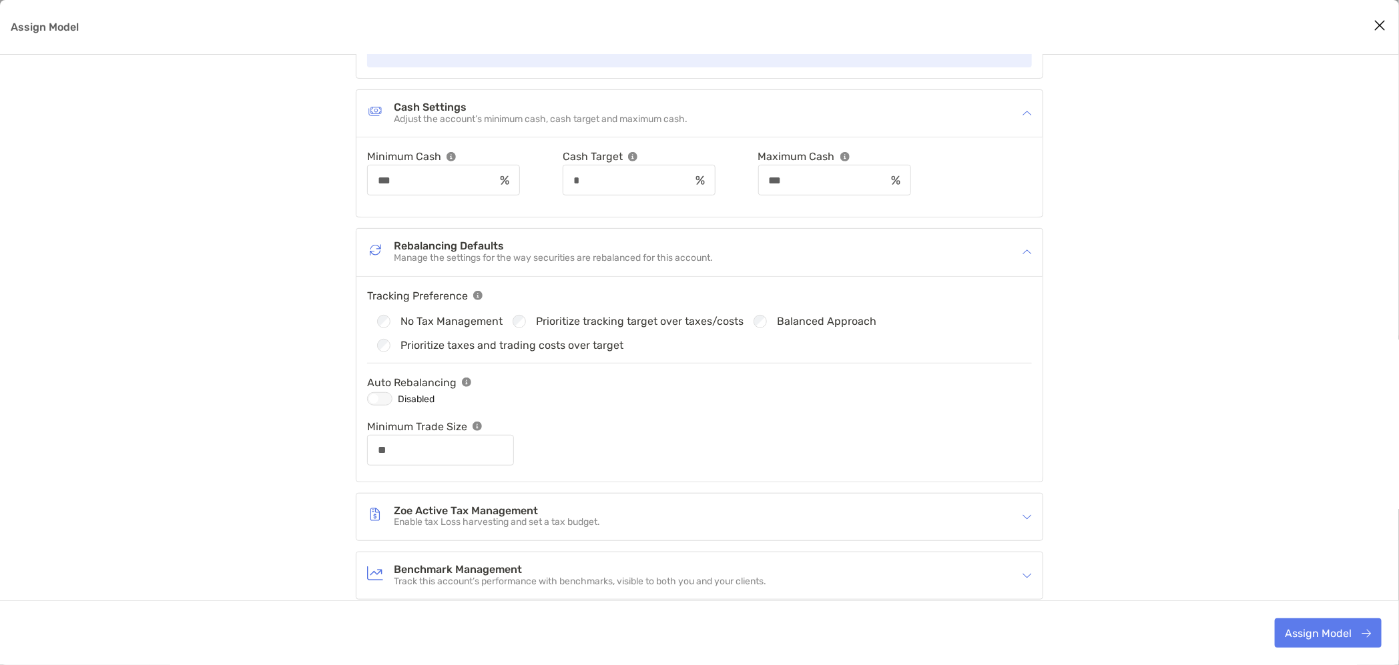
scroll to position [334, 0]
drag, startPoint x: 386, startPoint y: 395, endPoint x: 280, endPoint y: 381, distance: 107.0
click at [386, 395] on div "Assign Model" at bounding box center [379, 394] width 25 height 13
click at [389, 391] on div "Assign Model" at bounding box center [379, 394] width 25 height 13
click at [378, 389] on div "Assign Model" at bounding box center [379, 394] width 25 height 13
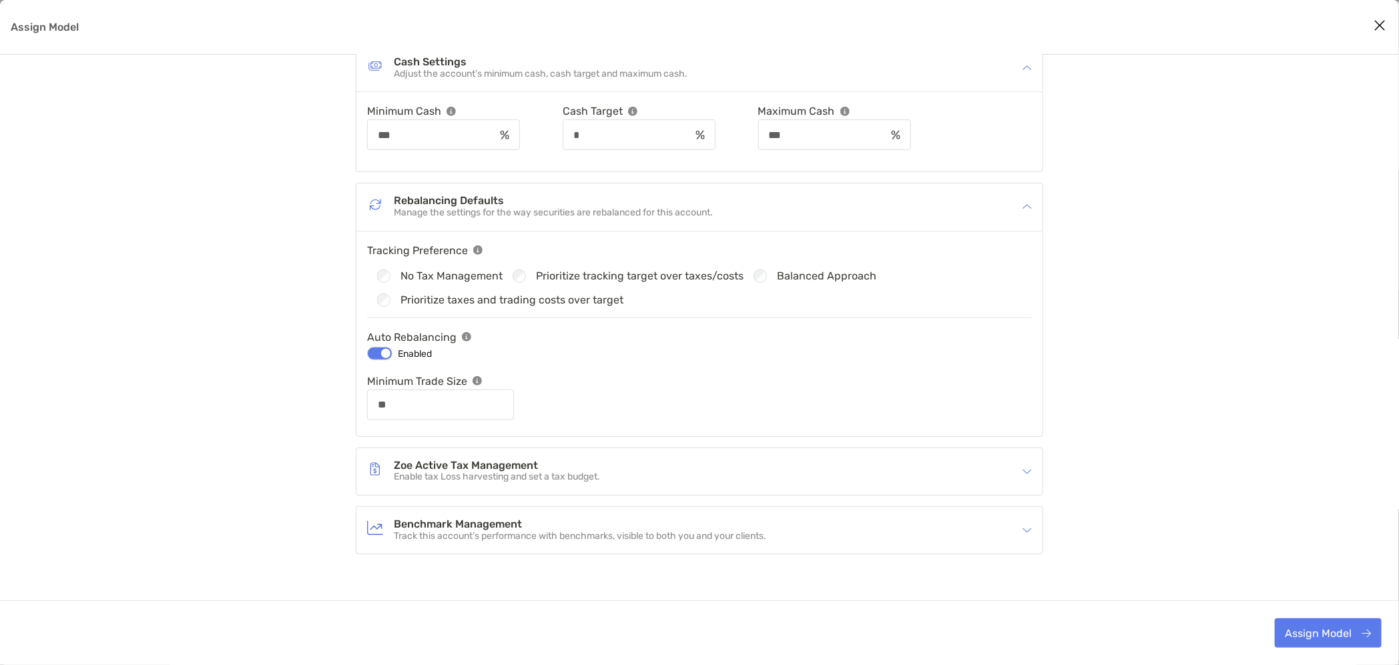
scroll to position [398, 0]
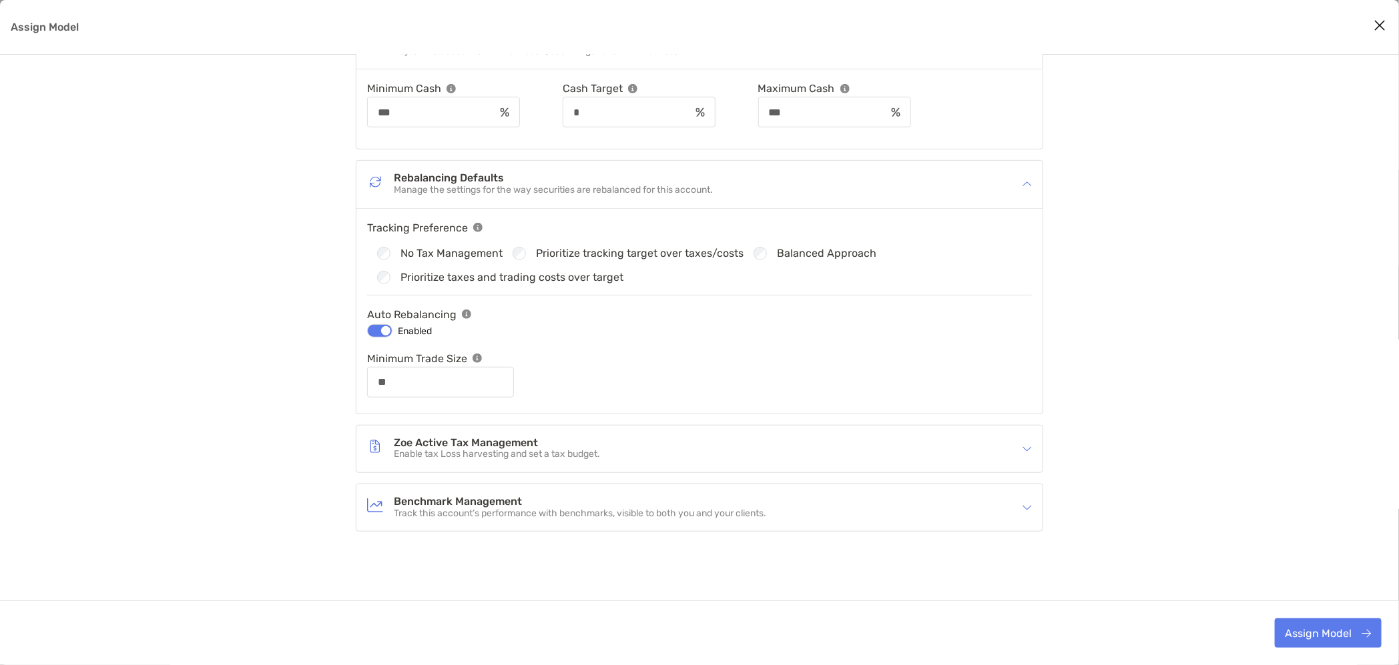
click at [472, 438] on h4 "Zoe Active Tax Management" at bounding box center [497, 443] width 206 height 11
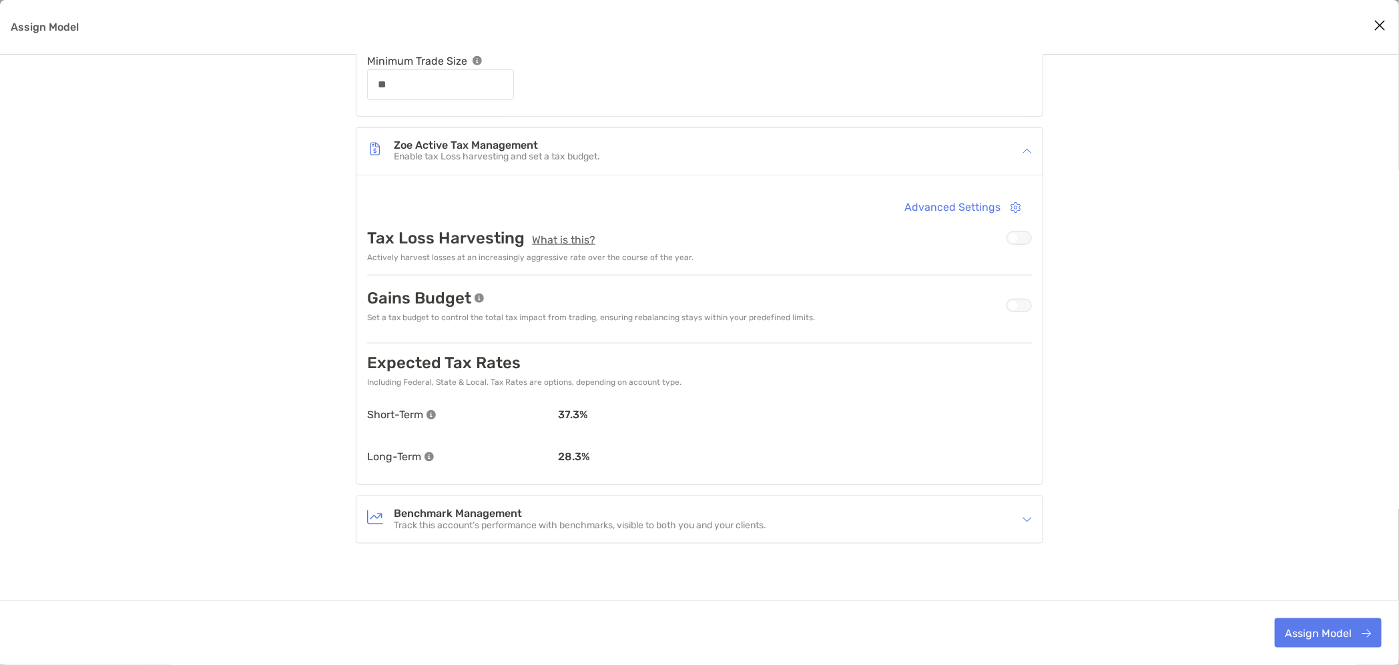
scroll to position [707, 0]
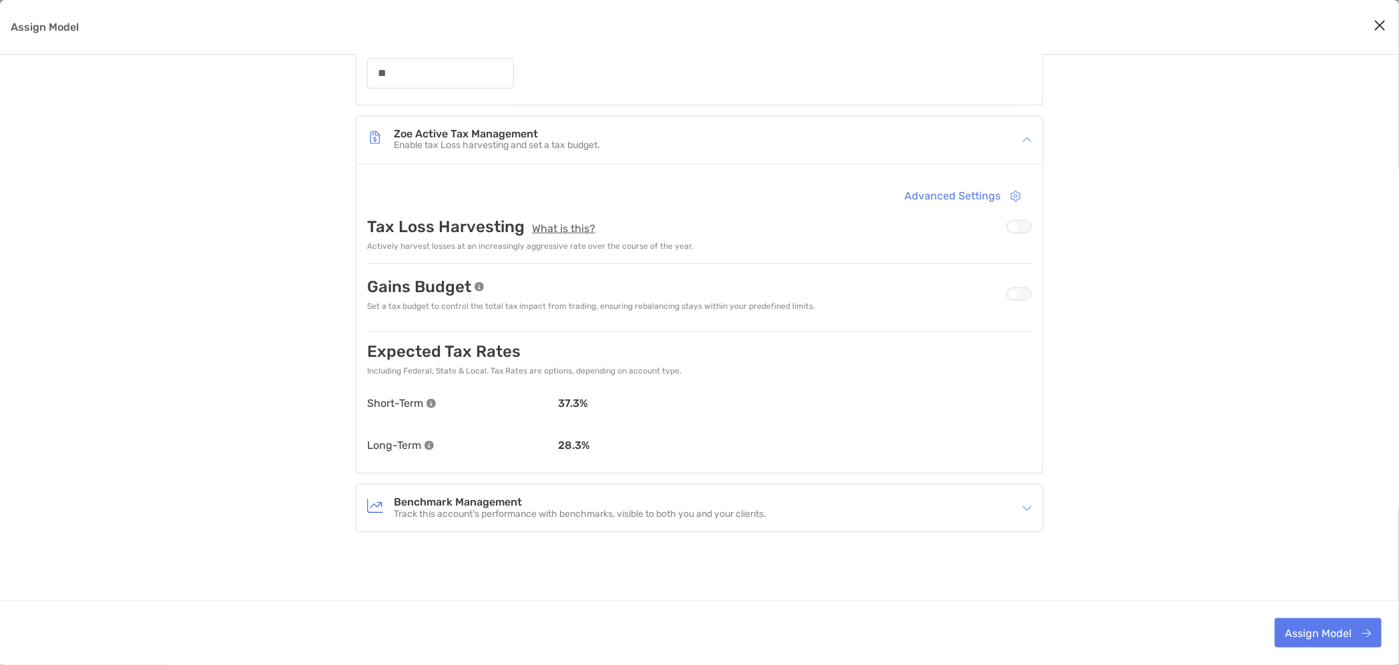
click at [1019, 225] on div "Assign Model" at bounding box center [1019, 226] width 25 height 13
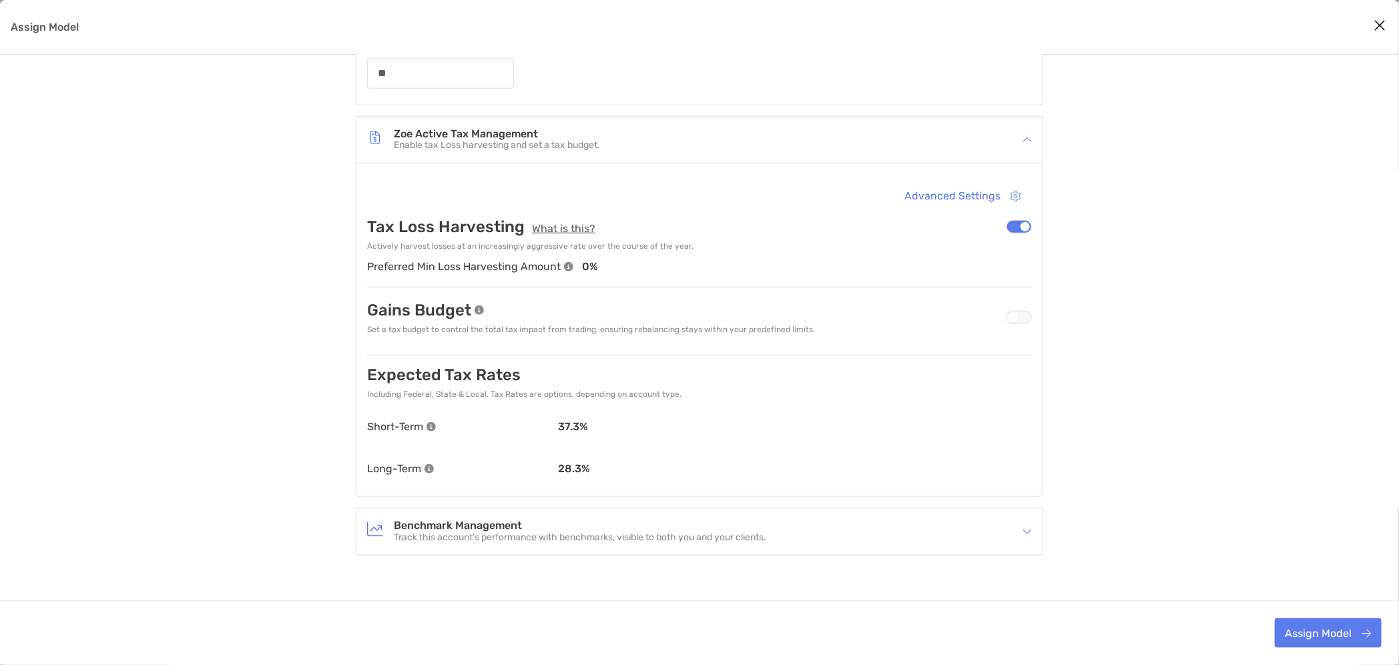
click at [1020, 314] on div "Assign Model" at bounding box center [1019, 317] width 25 height 13
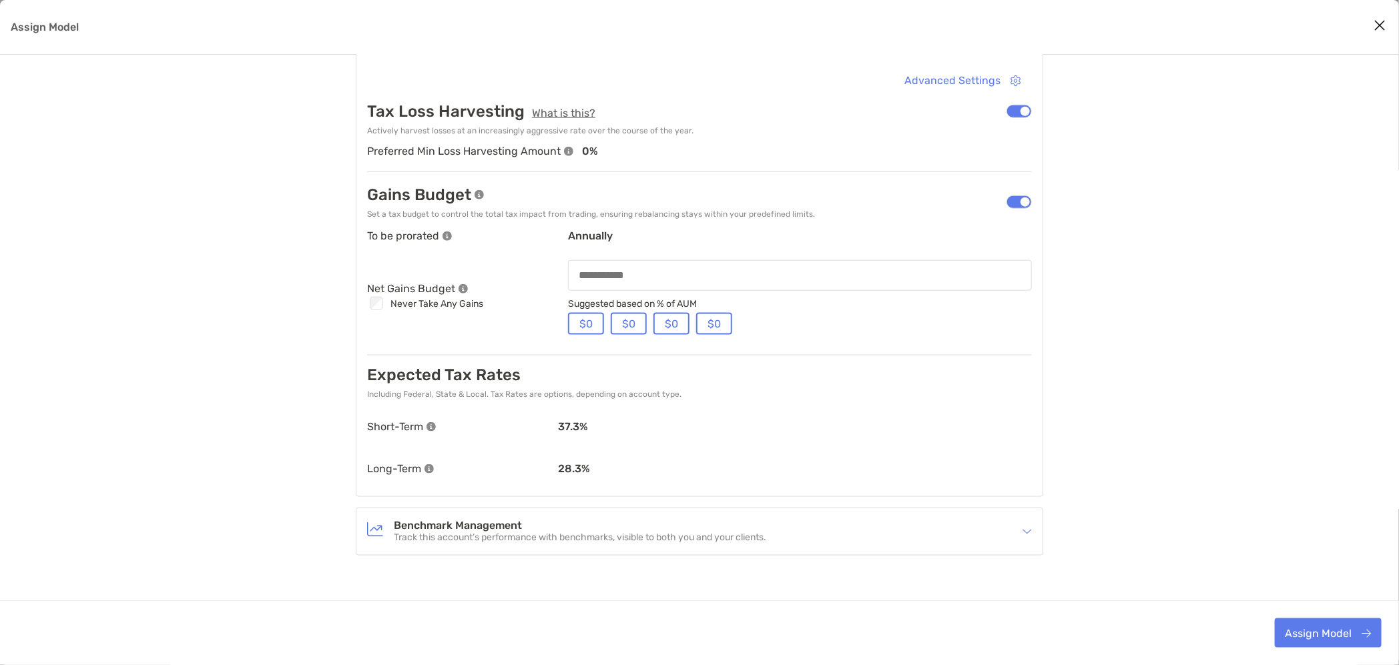
scroll to position [844, 0]
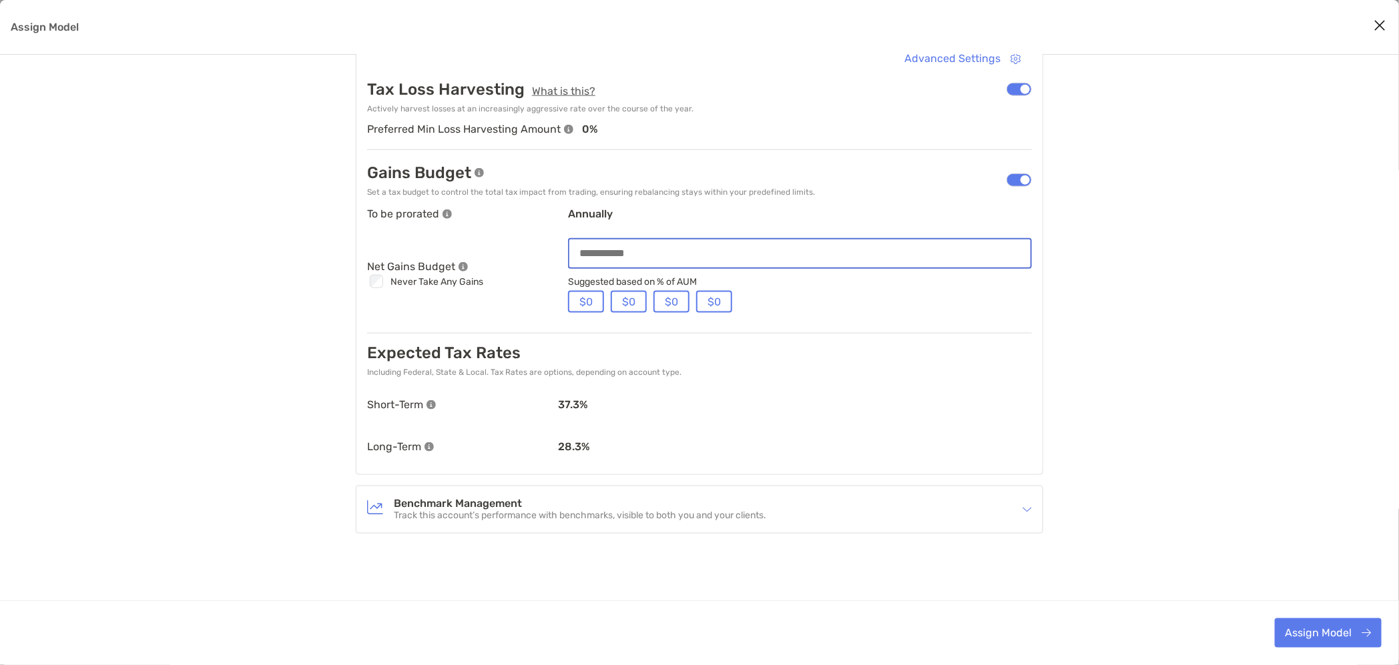
click at [613, 253] on input "Assign Model" at bounding box center [799, 253] width 461 height 11
click at [667, 258] on div "Assign Model" at bounding box center [800, 253] width 464 height 31
click at [667, 257] on input "Assign Model" at bounding box center [799, 253] width 461 height 11
type input "**"
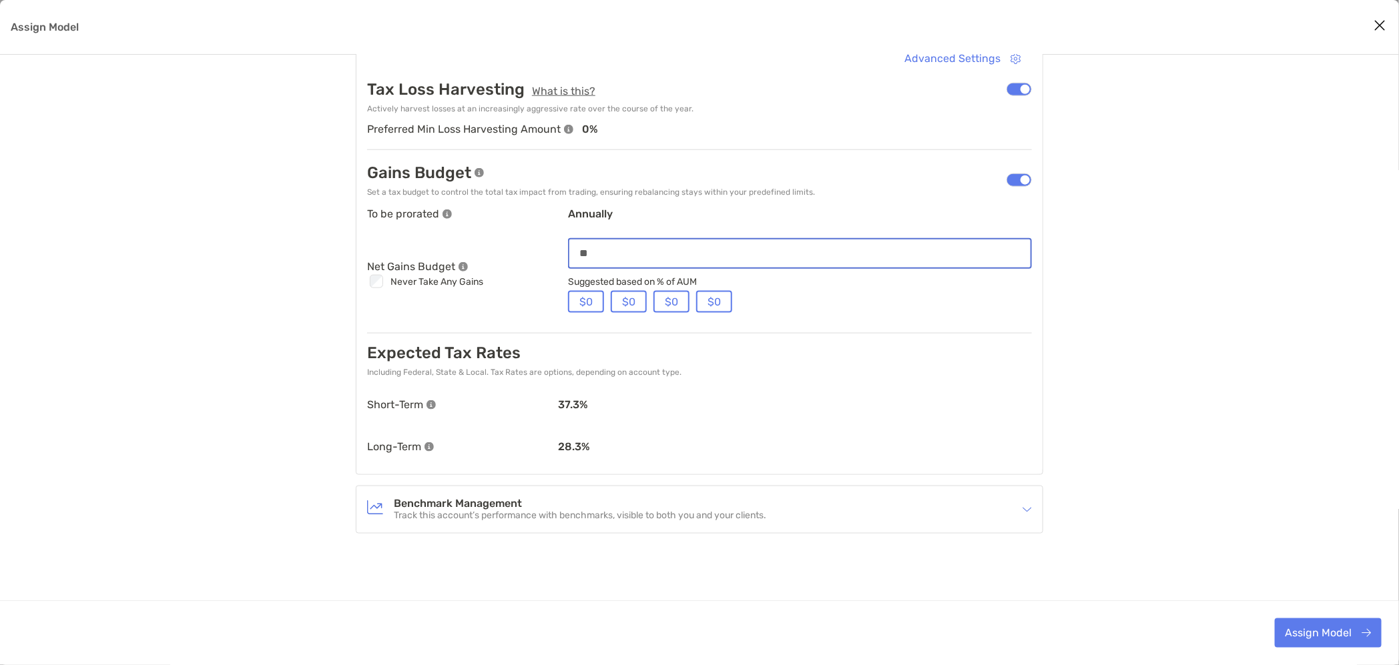
type input "**"
type input "***"
type input "**"
type input "****"
type input "**"
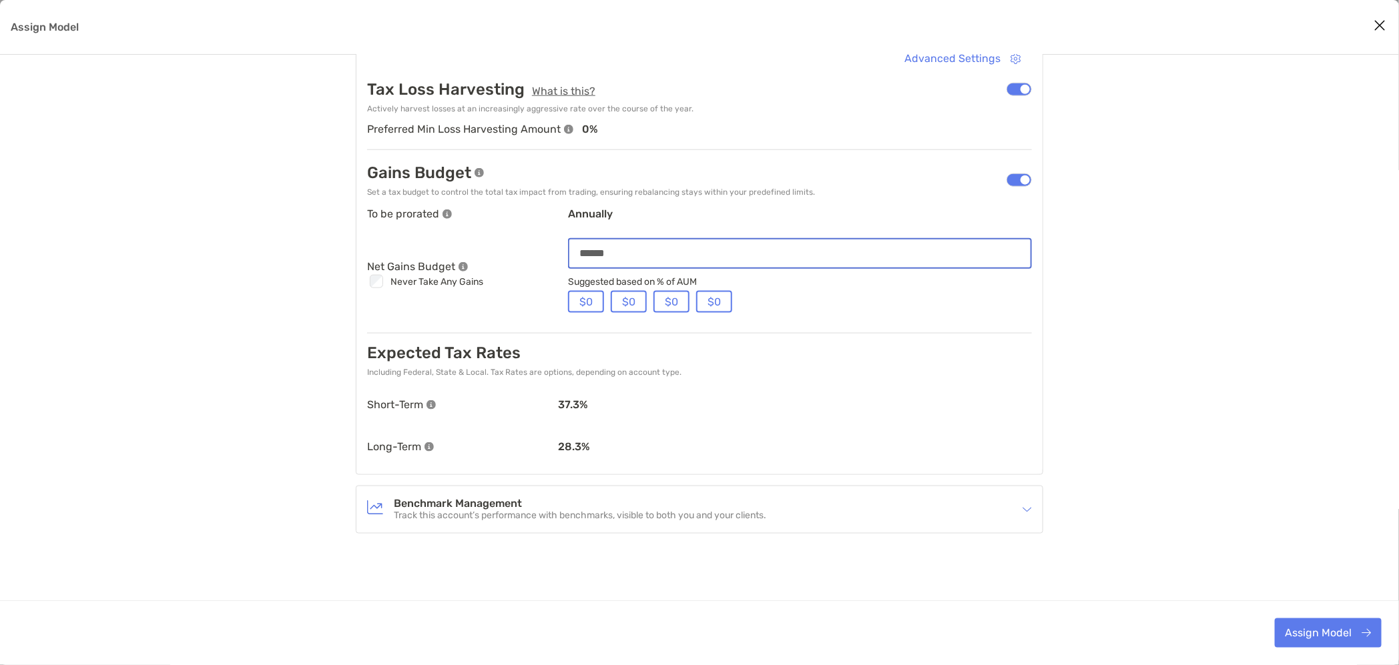
type input "******"
click at [776, 306] on div "$0 $0 $0 $0" at bounding box center [800, 302] width 464 height 22
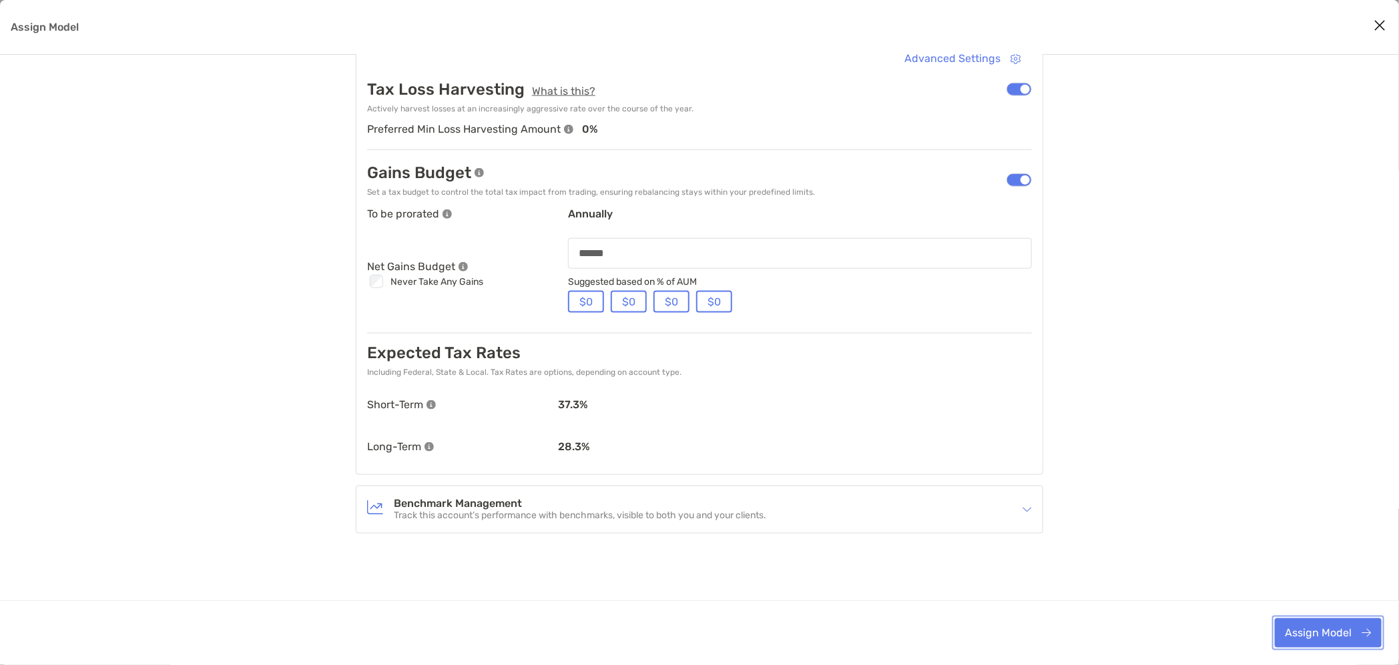
click at [1300, 633] on button "Assign Model" at bounding box center [1328, 633] width 107 height 29
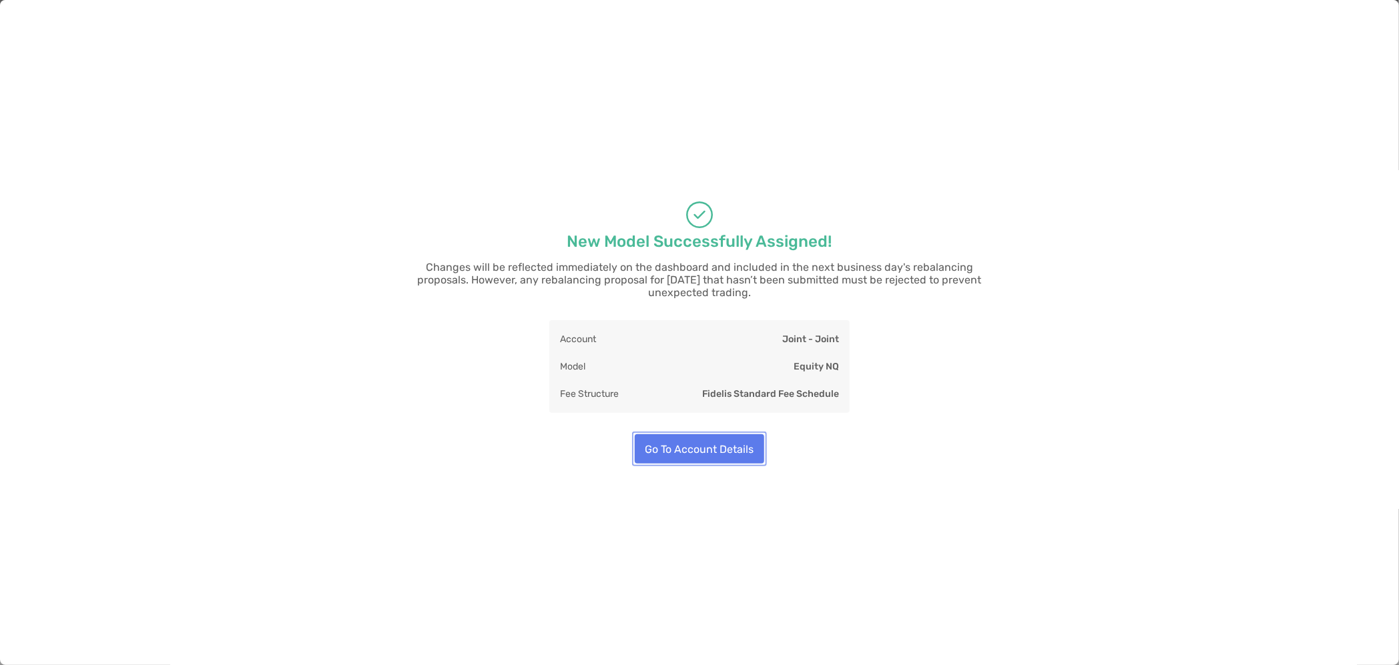
click at [697, 445] on button "Go To Account Details" at bounding box center [699, 449] width 129 height 29
type input "**"
